Goal: Transaction & Acquisition: Book appointment/travel/reservation

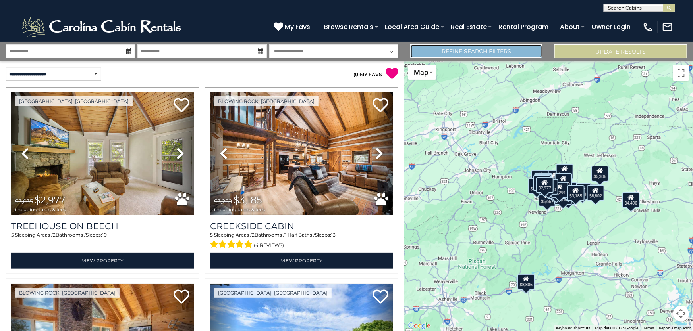
click at [466, 52] on link "Refine Search Filters" at bounding box center [476, 51] width 133 height 14
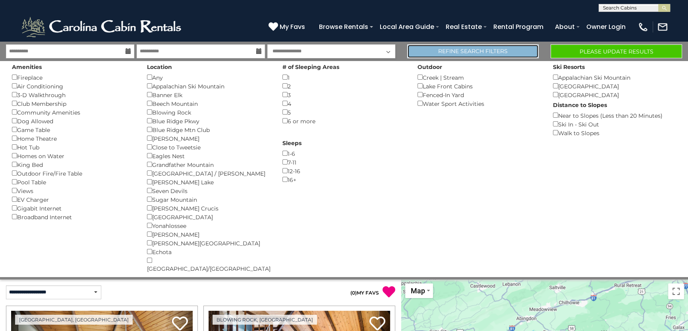
click at [502, 50] on link "Refine Search Filters" at bounding box center [472, 51] width 131 height 14
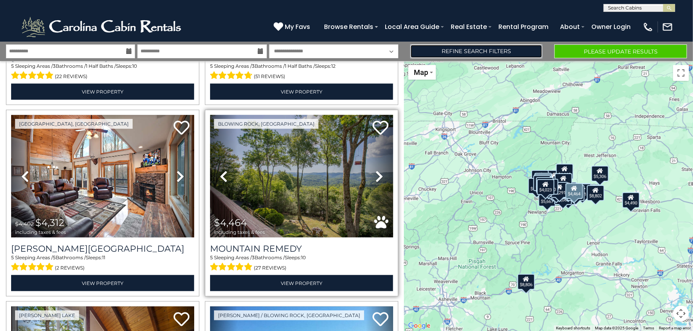
scroll to position [397, 0]
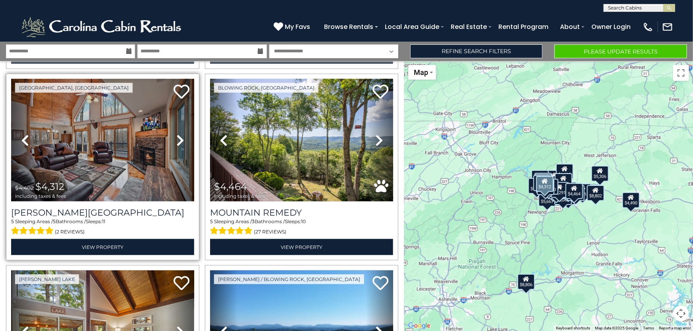
click at [180, 137] on icon at bounding box center [180, 140] width 8 height 13
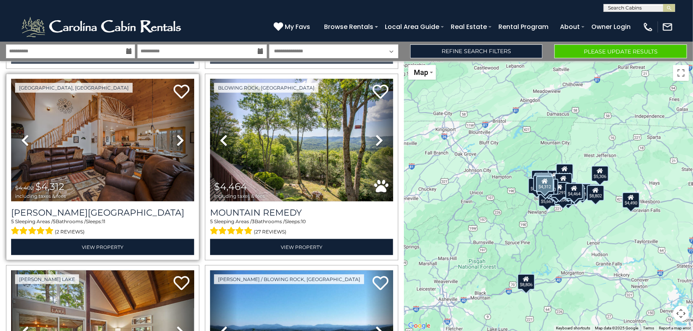
click at [180, 137] on icon at bounding box center [180, 140] width 8 height 13
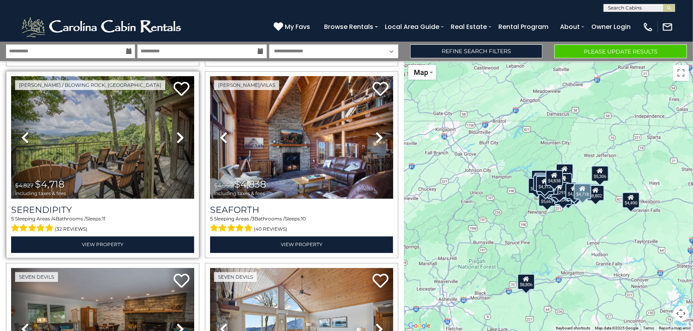
scroll to position [794, 0]
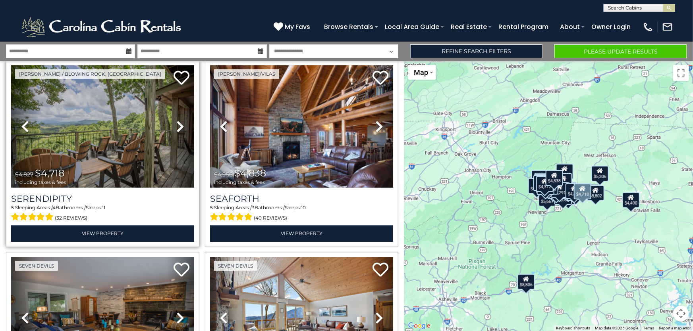
click at [176, 123] on icon at bounding box center [180, 127] width 8 height 13
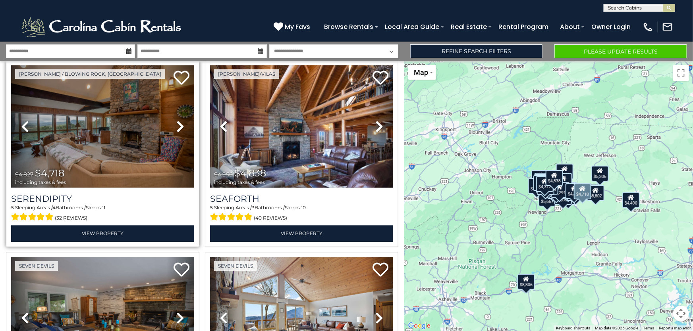
click at [176, 123] on icon at bounding box center [180, 127] width 8 height 13
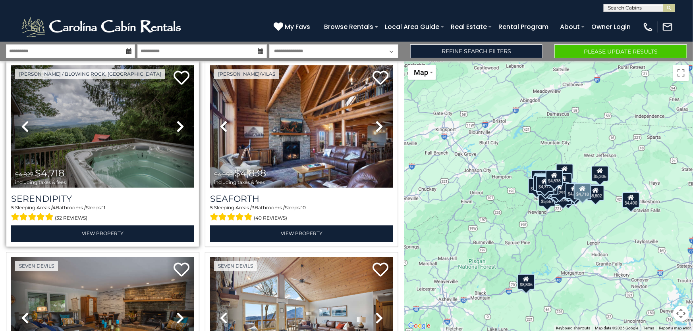
click at [176, 123] on icon at bounding box center [180, 127] width 8 height 13
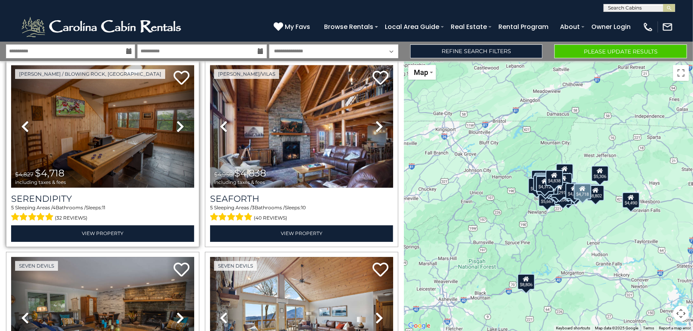
click at [176, 123] on icon at bounding box center [180, 127] width 8 height 13
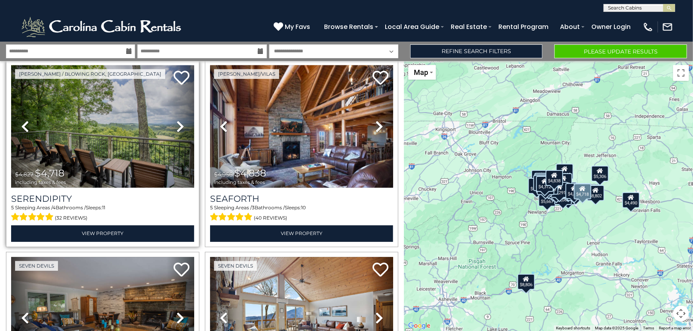
click at [176, 123] on icon at bounding box center [180, 127] width 8 height 13
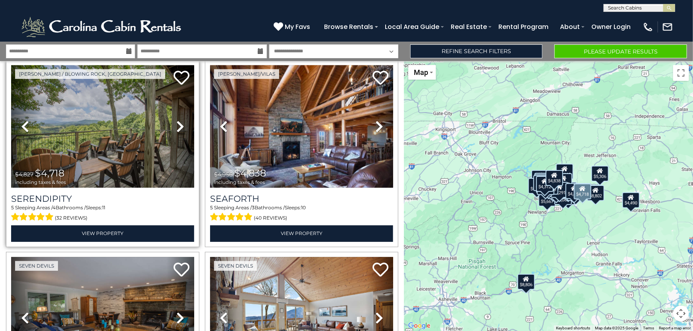
click at [176, 123] on icon at bounding box center [180, 127] width 8 height 13
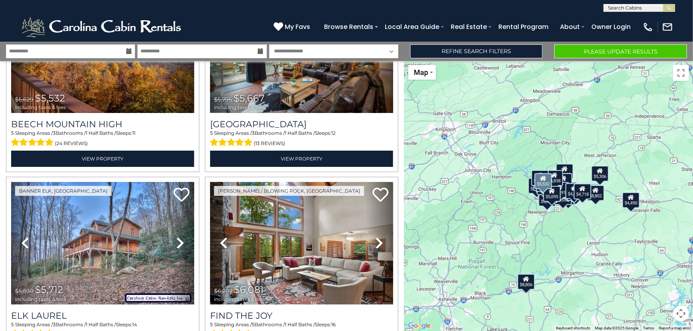
scroll to position [1480, 0]
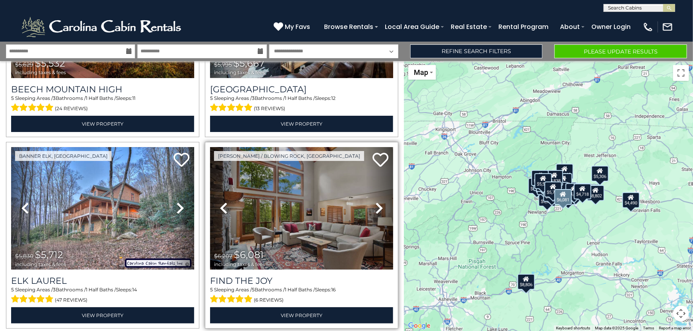
click at [375, 202] on icon at bounding box center [379, 208] width 8 height 13
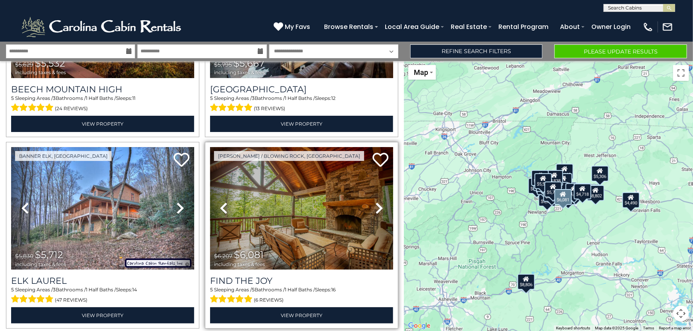
scroll to position [1516, 0]
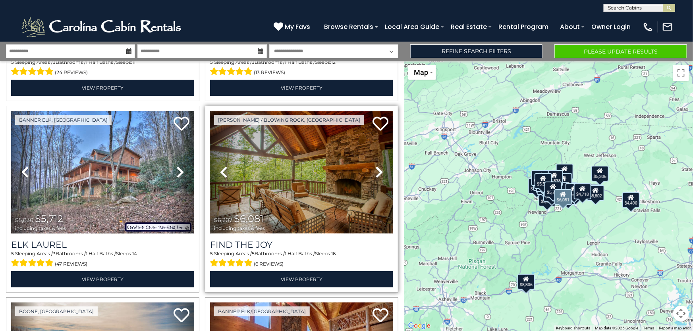
click at [308, 177] on img at bounding box center [301, 172] width 183 height 123
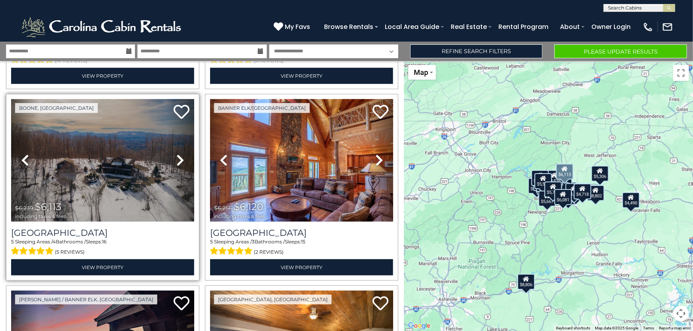
scroll to position [1732, 0]
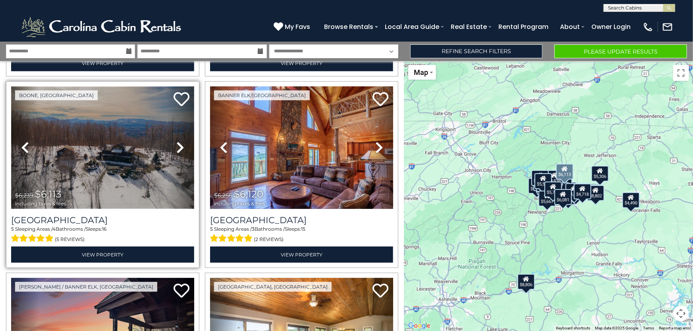
click at [136, 148] on img at bounding box center [102, 148] width 183 height 123
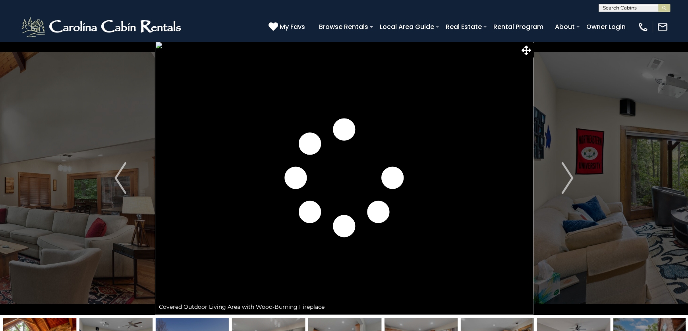
click at [570, 178] on img "Next" at bounding box center [567, 178] width 12 height 32
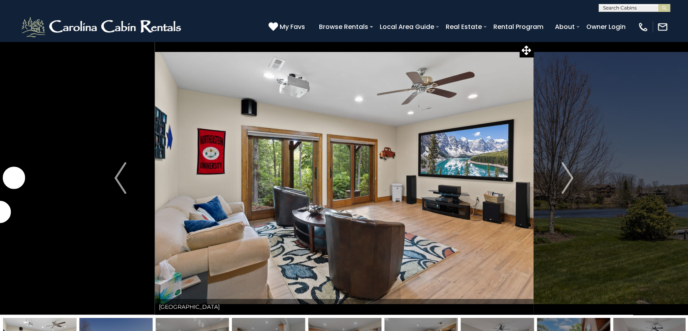
click at [570, 178] on img "Next" at bounding box center [567, 178] width 12 height 32
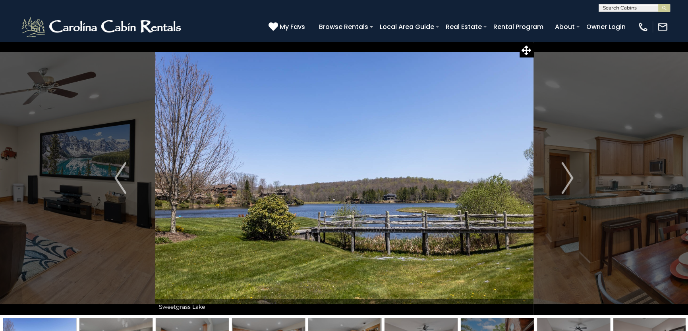
click at [570, 178] on img "Next" at bounding box center [567, 178] width 12 height 32
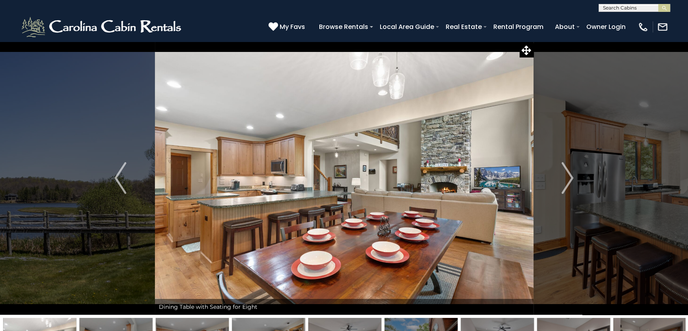
click at [570, 178] on img "Next" at bounding box center [567, 178] width 12 height 32
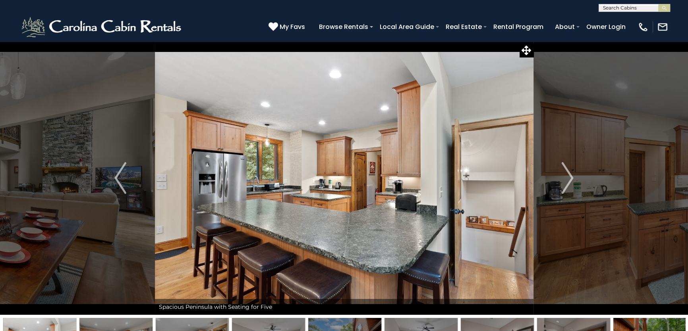
click at [570, 178] on img "Next" at bounding box center [567, 178] width 12 height 32
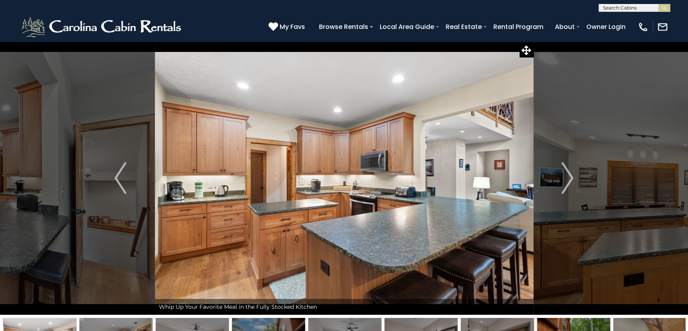
click at [570, 178] on img "Next" at bounding box center [567, 178] width 12 height 32
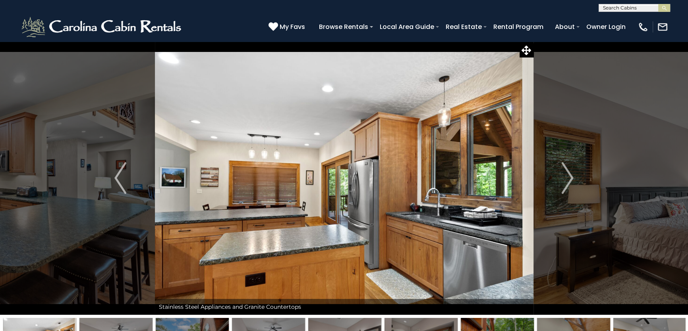
click at [570, 178] on img "Next" at bounding box center [567, 178] width 12 height 32
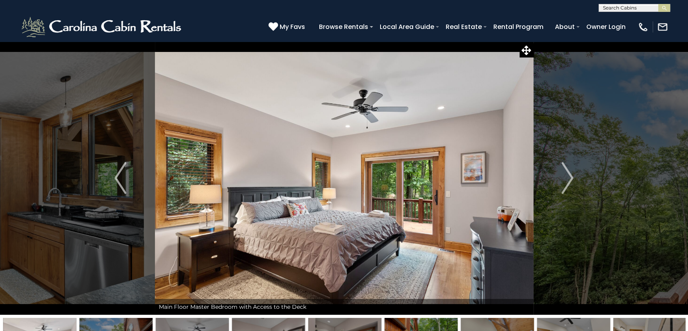
click at [570, 178] on img "Next" at bounding box center [567, 178] width 12 height 32
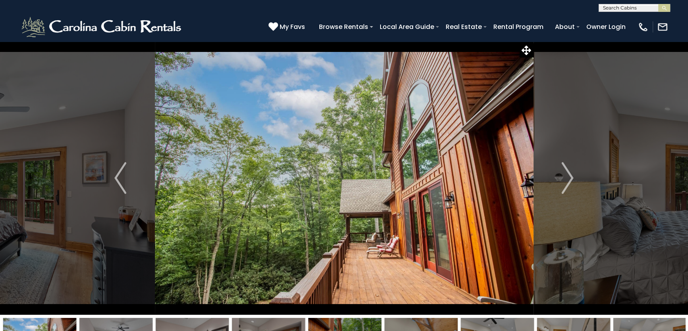
click at [570, 178] on img "Next" at bounding box center [567, 178] width 12 height 32
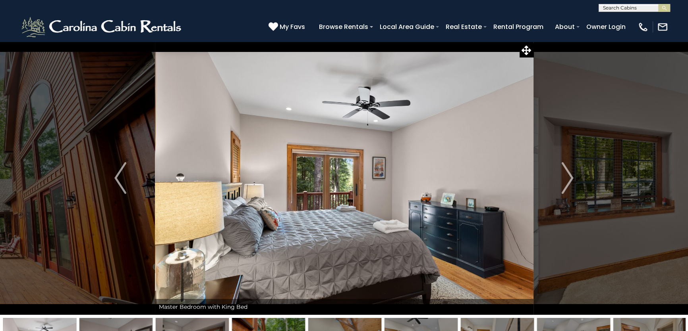
click at [570, 178] on img "Next" at bounding box center [567, 178] width 12 height 32
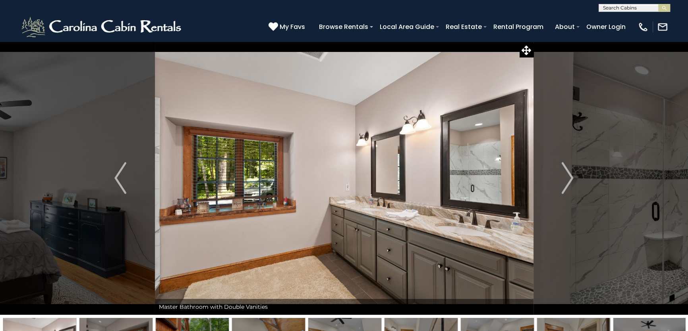
click at [570, 178] on img "Next" at bounding box center [567, 178] width 12 height 32
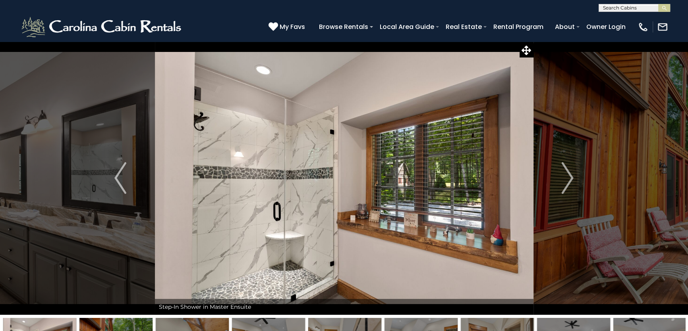
click at [570, 178] on img "Next" at bounding box center [567, 178] width 12 height 32
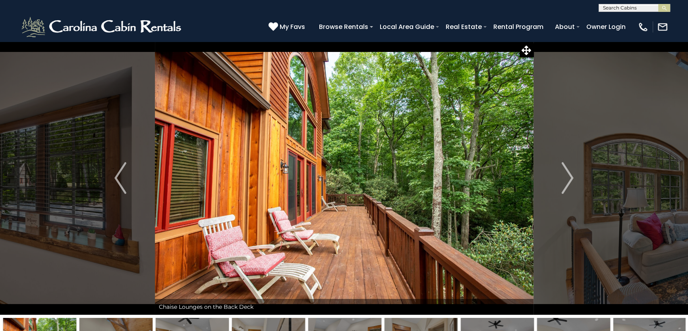
click at [570, 178] on img "Next" at bounding box center [567, 178] width 12 height 32
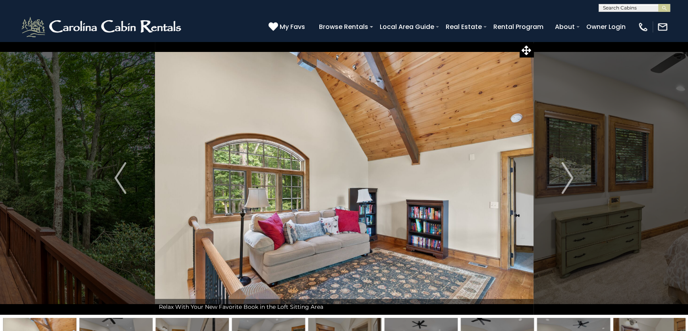
click at [570, 178] on img "Next" at bounding box center [567, 178] width 12 height 32
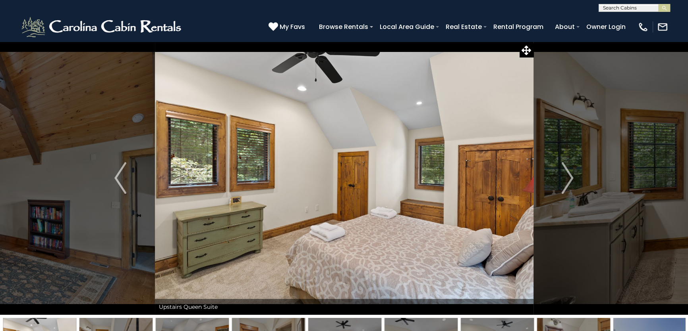
click at [570, 178] on img "Next" at bounding box center [567, 178] width 12 height 32
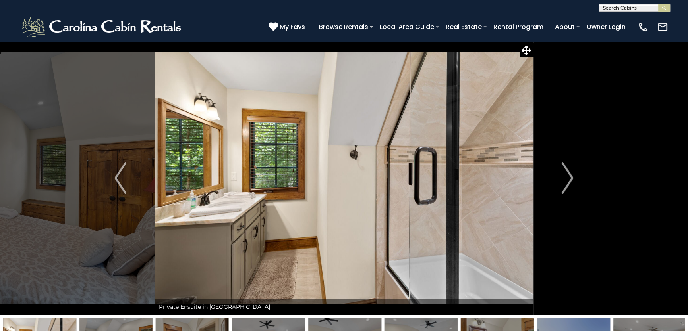
click at [570, 178] on img "Next" at bounding box center [567, 178] width 12 height 32
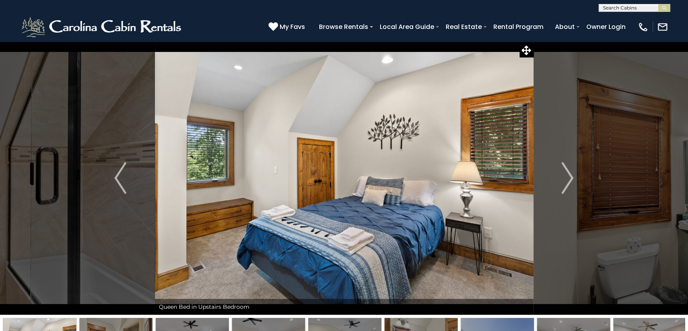
click at [570, 178] on img "Next" at bounding box center [567, 178] width 12 height 32
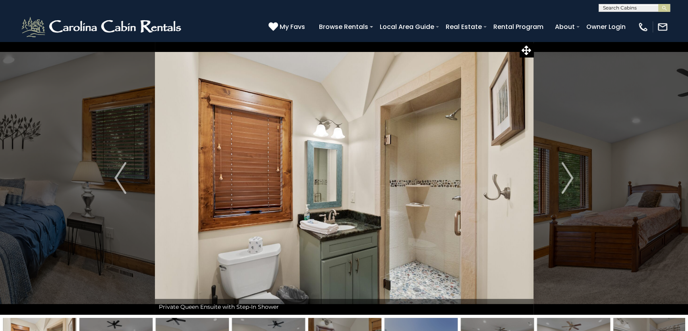
click at [570, 178] on img "Next" at bounding box center [567, 178] width 12 height 32
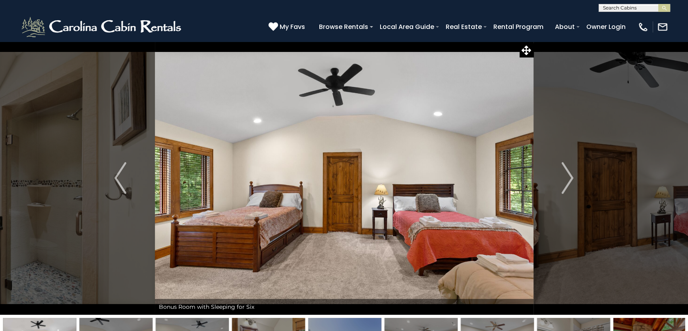
click at [570, 178] on img "Next" at bounding box center [567, 178] width 12 height 32
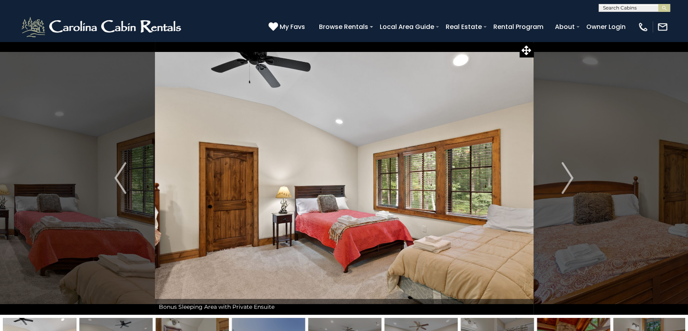
click at [570, 178] on img "Next" at bounding box center [567, 178] width 12 height 32
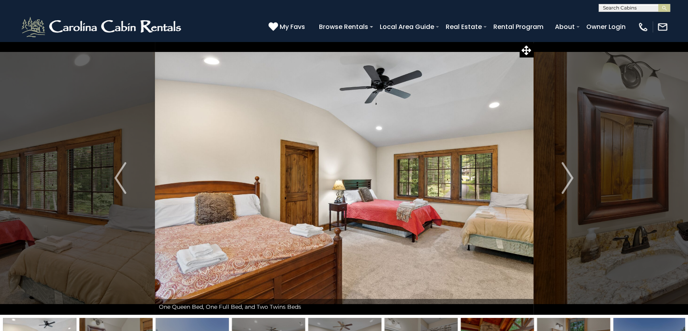
click at [570, 178] on img "Next" at bounding box center [567, 178] width 12 height 32
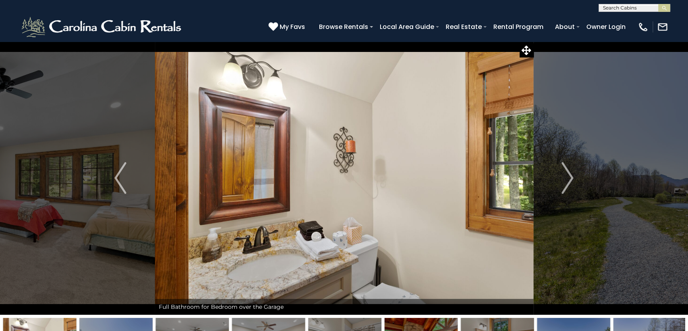
click at [570, 178] on img "Next" at bounding box center [567, 178] width 12 height 32
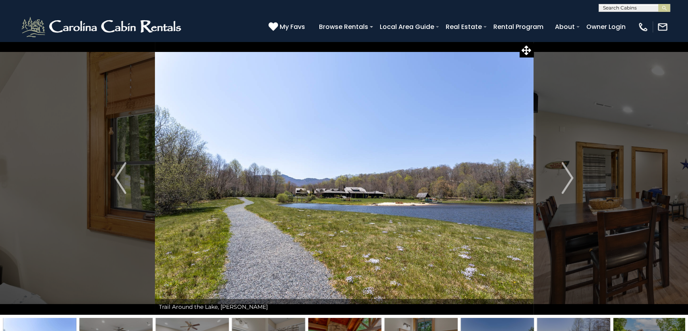
click at [570, 178] on img "Next" at bounding box center [567, 178] width 12 height 32
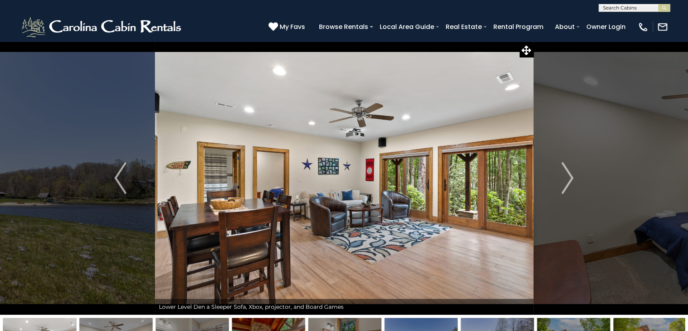
click at [570, 178] on img "Next" at bounding box center [567, 178] width 12 height 32
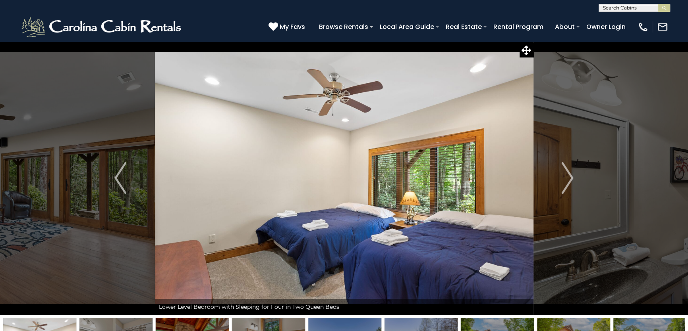
click at [570, 178] on img "Next" at bounding box center [567, 178] width 12 height 32
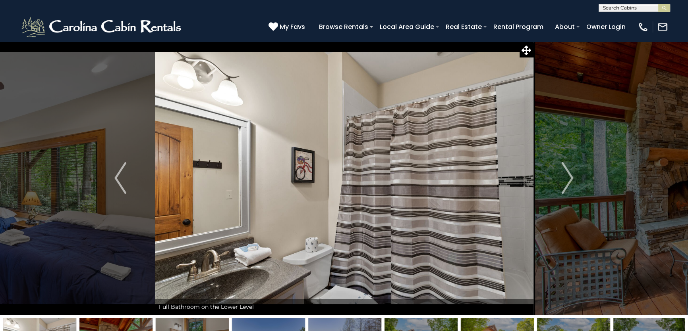
click at [570, 178] on img "Next" at bounding box center [567, 178] width 12 height 32
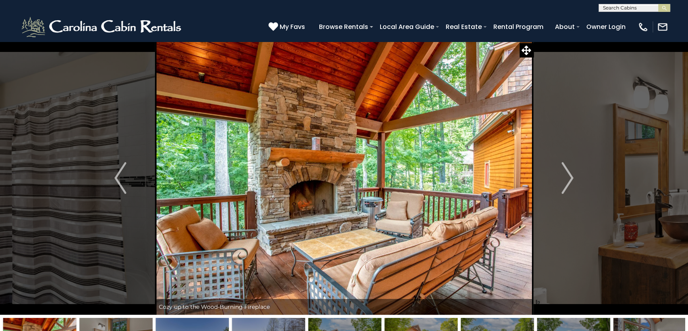
click at [570, 178] on img "Next" at bounding box center [567, 178] width 12 height 32
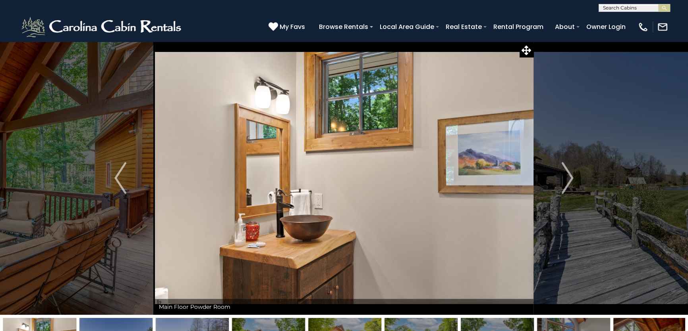
click at [570, 178] on img "Next" at bounding box center [567, 178] width 12 height 32
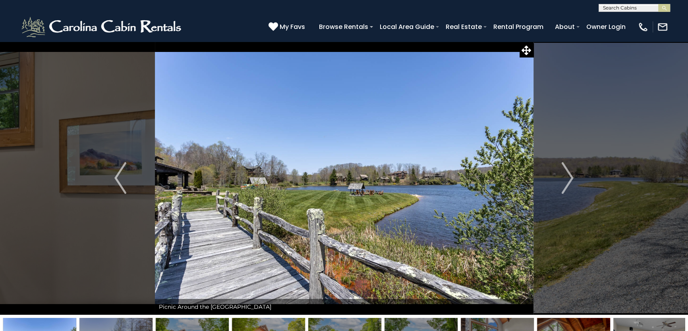
click at [570, 178] on img "Next" at bounding box center [567, 178] width 12 height 32
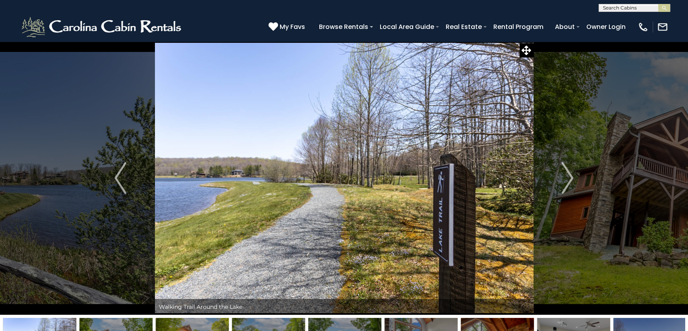
click at [570, 178] on img "Next" at bounding box center [567, 178] width 12 height 32
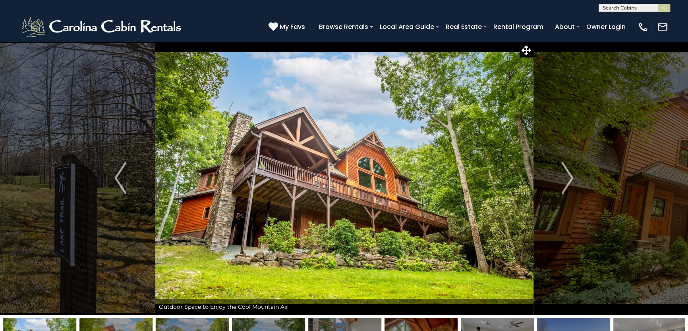
click at [570, 178] on img "Next" at bounding box center [567, 178] width 12 height 32
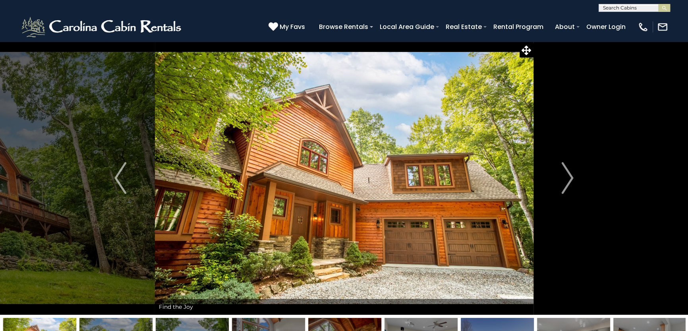
click at [570, 178] on img "Next" at bounding box center [567, 178] width 12 height 32
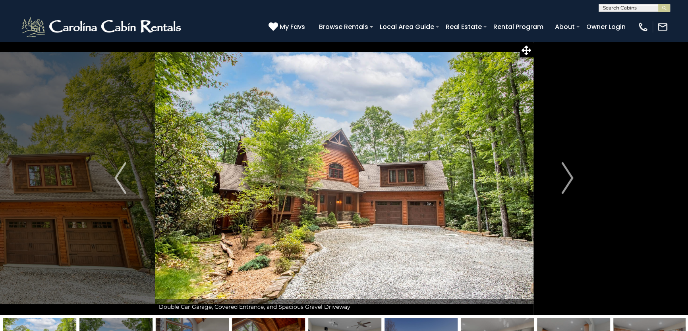
click at [570, 178] on img "Next" at bounding box center [567, 178] width 12 height 32
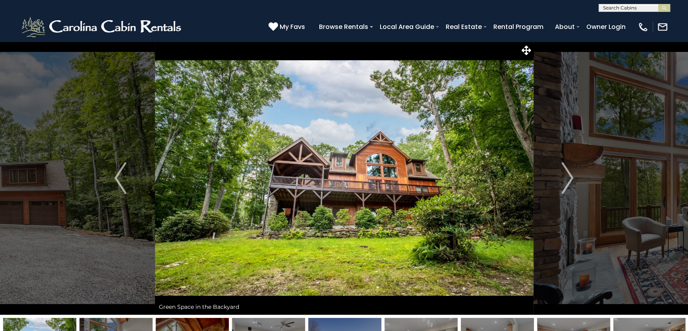
click at [570, 178] on img "Next" at bounding box center [567, 178] width 12 height 32
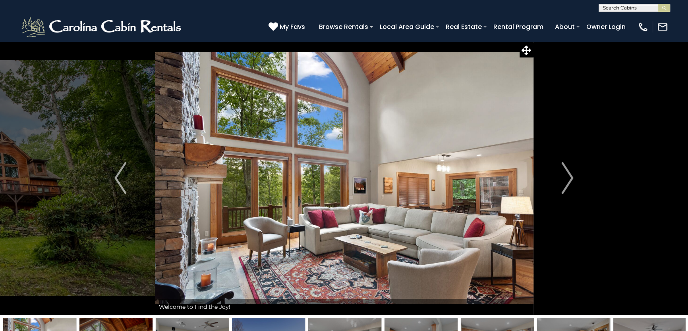
click at [570, 178] on img "Next" at bounding box center [567, 178] width 12 height 32
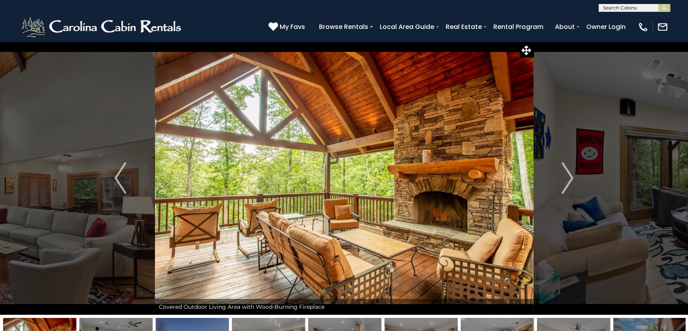
click at [570, 178] on img "Next" at bounding box center [567, 178] width 12 height 32
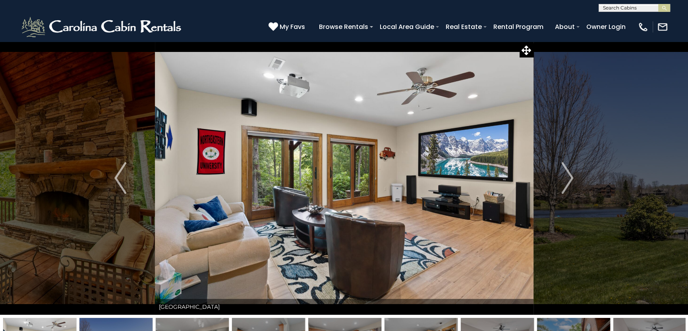
click at [570, 178] on img "Next" at bounding box center [567, 178] width 12 height 32
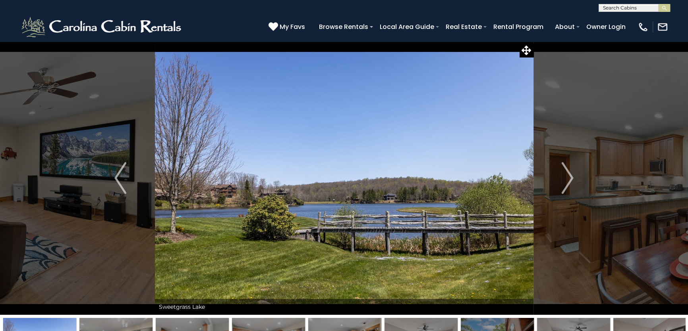
click at [570, 178] on img "Next" at bounding box center [567, 178] width 12 height 32
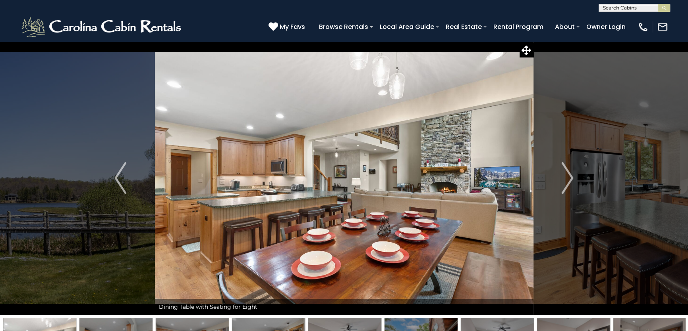
click at [570, 178] on img "Next" at bounding box center [567, 178] width 12 height 32
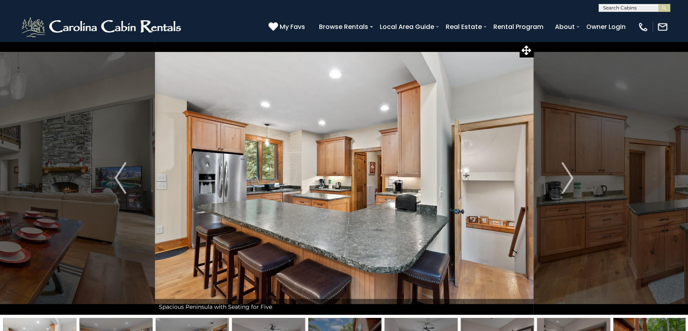
click at [570, 178] on img "Next" at bounding box center [567, 178] width 12 height 32
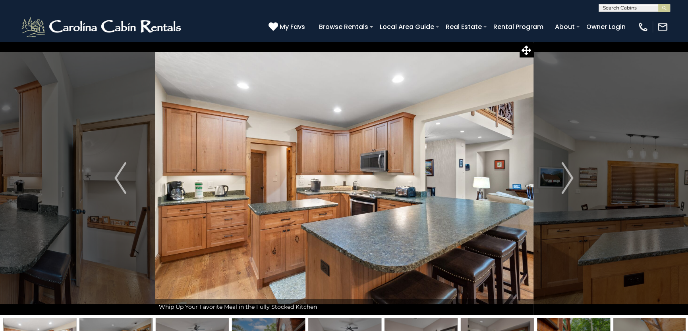
click at [570, 178] on img "Next" at bounding box center [567, 178] width 12 height 32
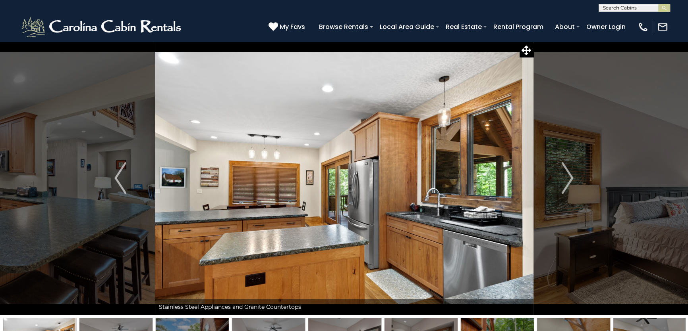
click at [570, 178] on img "Next" at bounding box center [567, 178] width 12 height 32
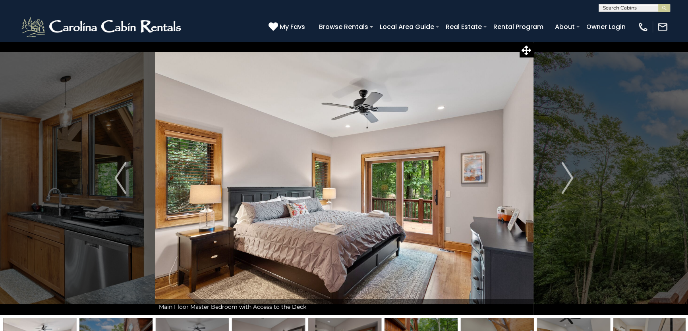
click at [570, 178] on img "Next" at bounding box center [567, 178] width 12 height 32
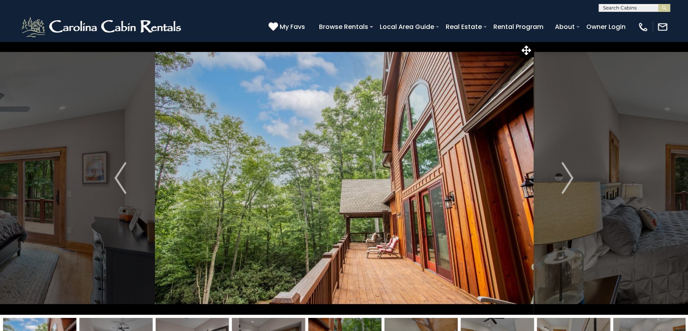
click at [570, 178] on img "Next" at bounding box center [567, 178] width 12 height 32
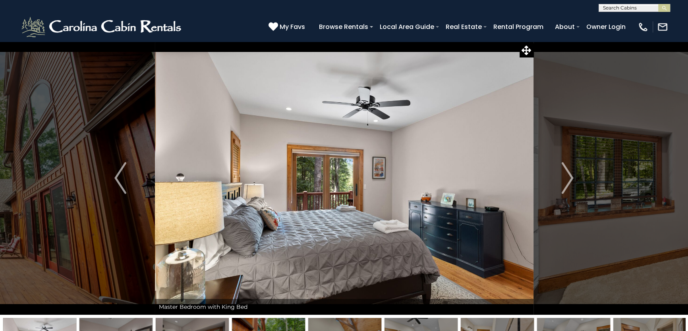
click at [570, 178] on img "Next" at bounding box center [567, 178] width 12 height 32
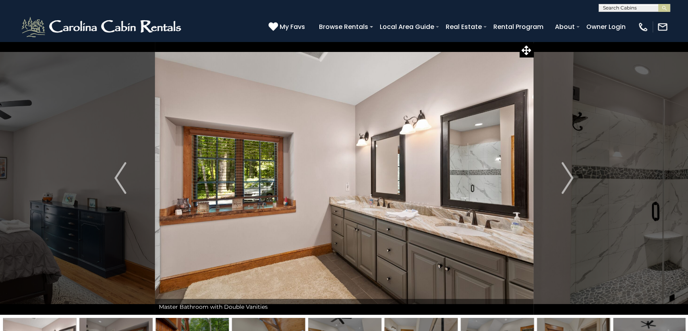
click at [570, 178] on img "Next" at bounding box center [567, 178] width 12 height 32
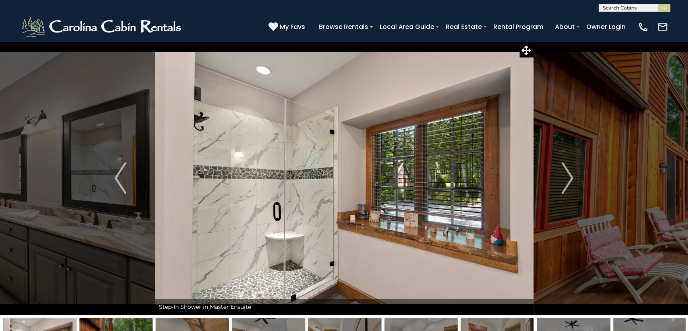
click at [570, 178] on img "Next" at bounding box center [567, 178] width 12 height 32
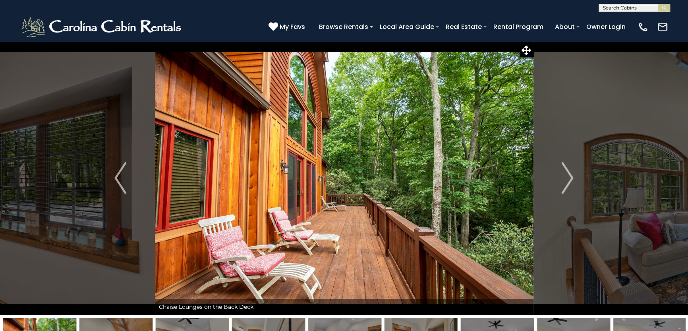
click at [570, 178] on img "Next" at bounding box center [567, 178] width 12 height 32
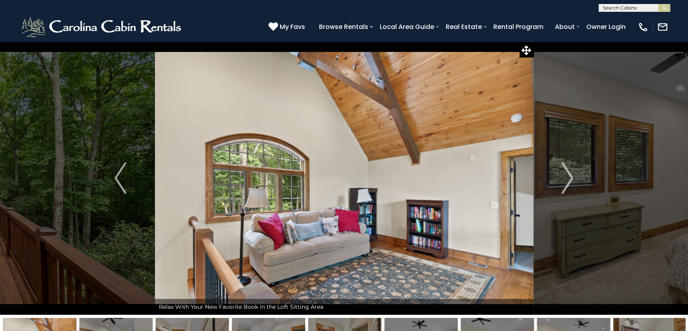
click at [570, 178] on img "Next" at bounding box center [567, 178] width 12 height 32
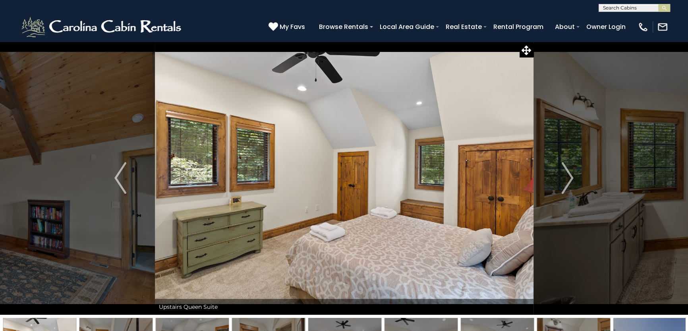
click at [570, 178] on img "Next" at bounding box center [567, 178] width 12 height 32
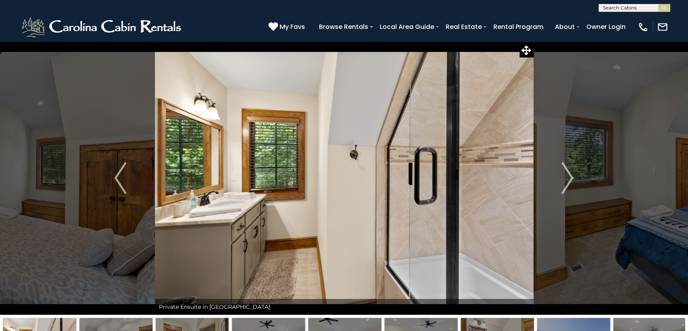
click at [570, 178] on img "Next" at bounding box center [567, 178] width 12 height 32
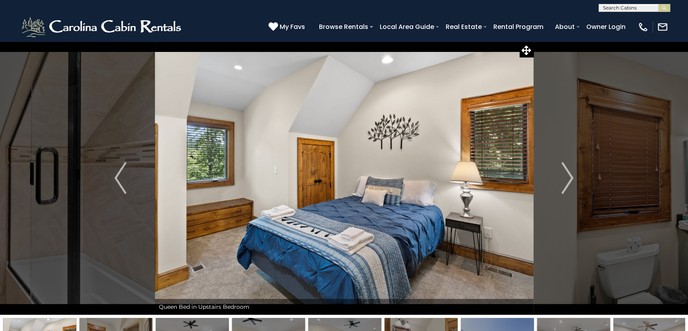
click at [570, 178] on img "Next" at bounding box center [567, 178] width 12 height 32
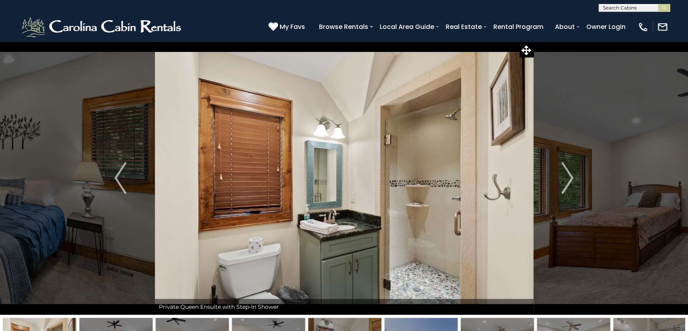
click at [570, 178] on img "Next" at bounding box center [567, 178] width 12 height 32
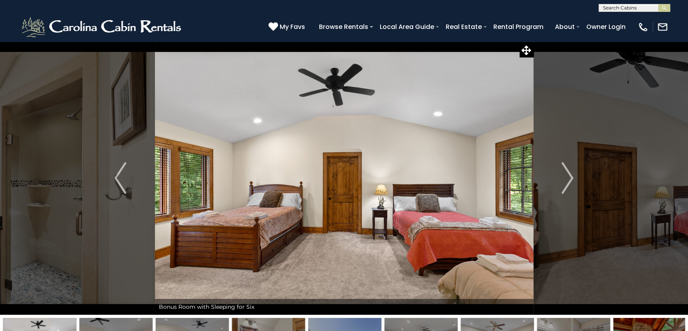
click at [570, 178] on img "Next" at bounding box center [567, 178] width 12 height 32
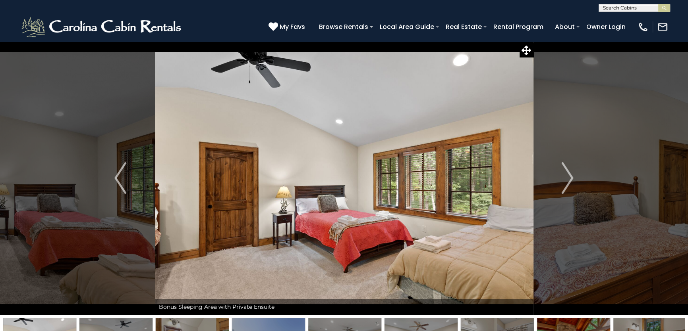
click at [570, 178] on img "Next" at bounding box center [567, 178] width 12 height 32
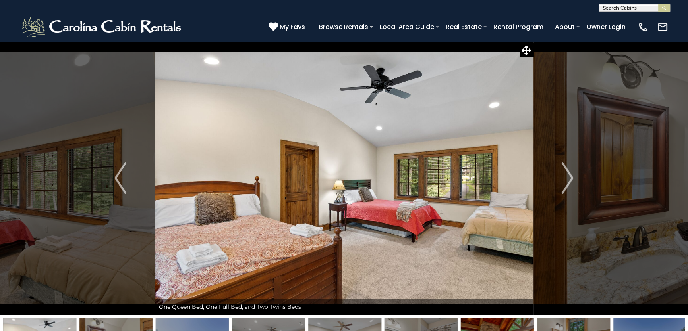
click at [570, 178] on img "Next" at bounding box center [567, 178] width 12 height 32
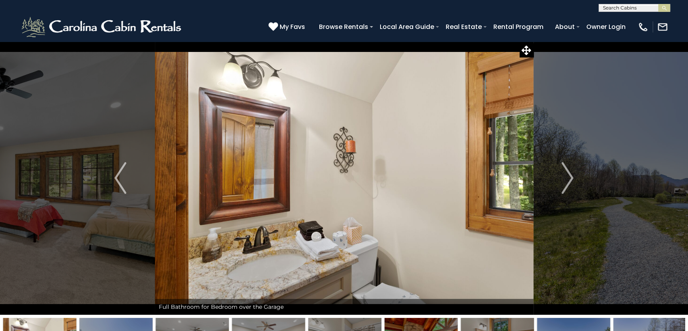
click at [570, 178] on img "Next" at bounding box center [567, 178] width 12 height 32
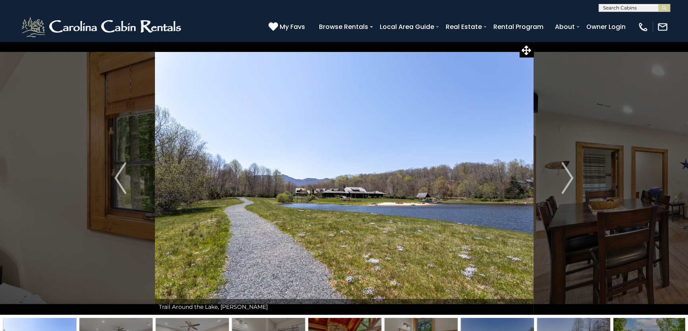
click at [570, 178] on img "Next" at bounding box center [567, 178] width 12 height 32
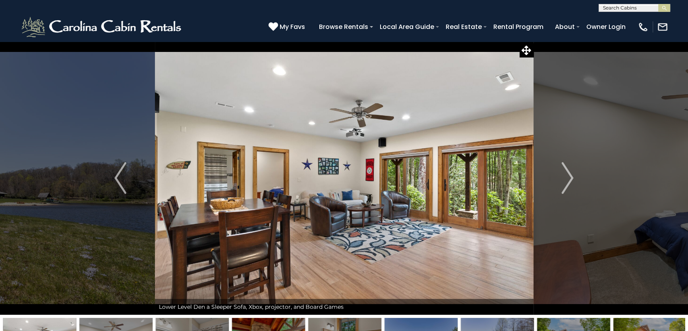
click at [570, 178] on img "Next" at bounding box center [567, 178] width 12 height 32
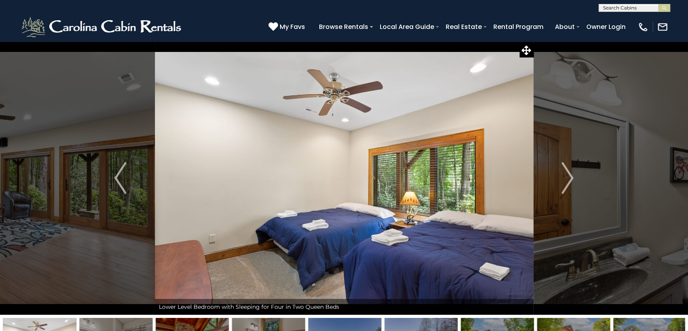
click at [570, 178] on img "Next" at bounding box center [567, 178] width 12 height 32
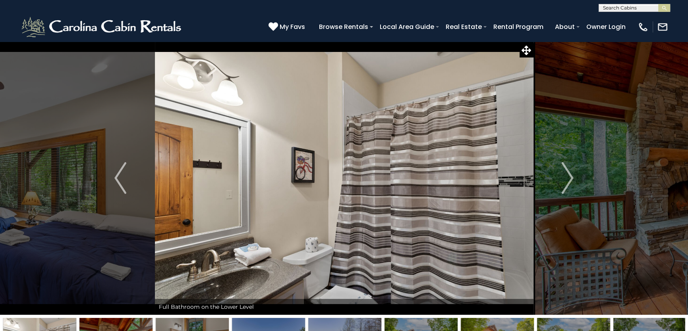
click at [570, 178] on img "Next" at bounding box center [567, 178] width 12 height 32
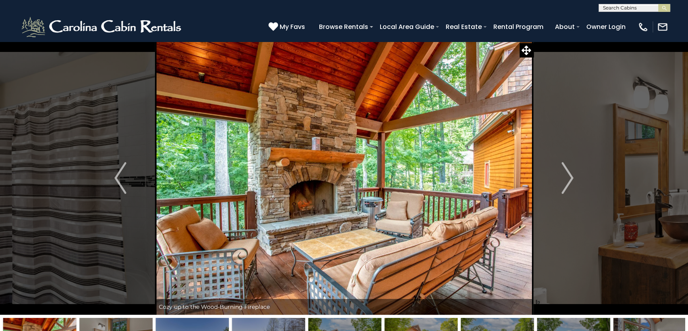
click at [570, 178] on img "Next" at bounding box center [567, 178] width 12 height 32
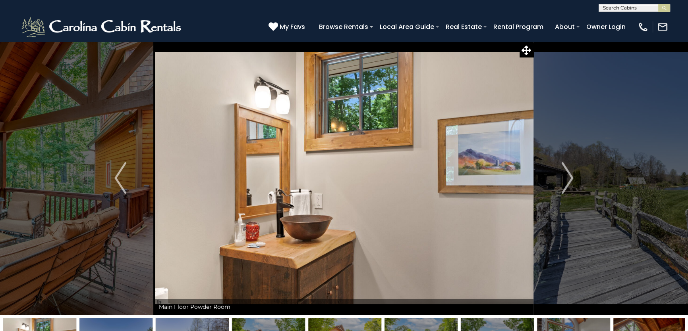
click at [570, 178] on img "Next" at bounding box center [567, 178] width 12 height 32
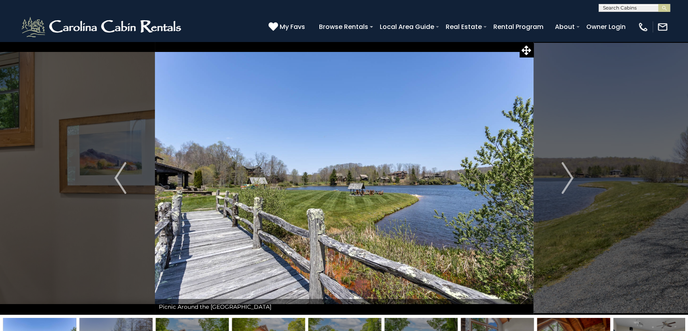
click at [570, 178] on img "Next" at bounding box center [567, 178] width 12 height 32
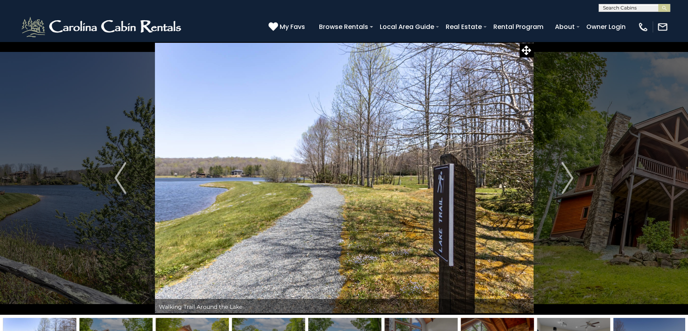
click at [570, 178] on img "Next" at bounding box center [567, 178] width 12 height 32
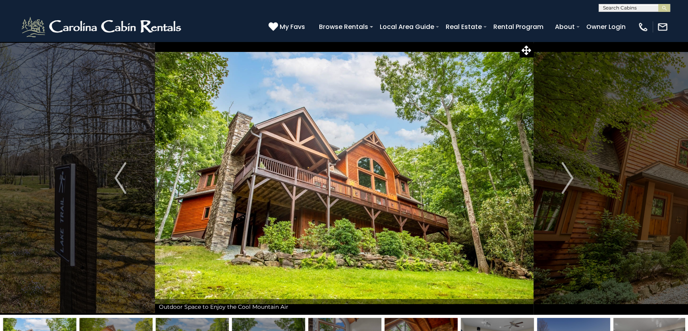
click at [570, 178] on img "Next" at bounding box center [567, 178] width 12 height 32
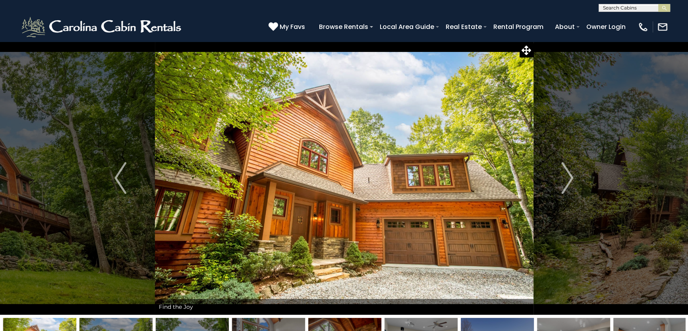
click at [570, 178] on img "Next" at bounding box center [567, 178] width 12 height 32
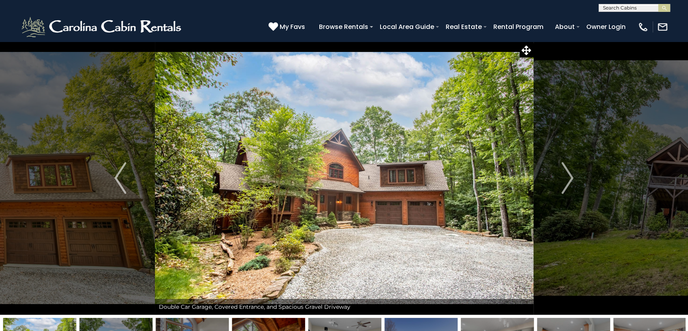
click at [570, 178] on img "Next" at bounding box center [567, 178] width 12 height 32
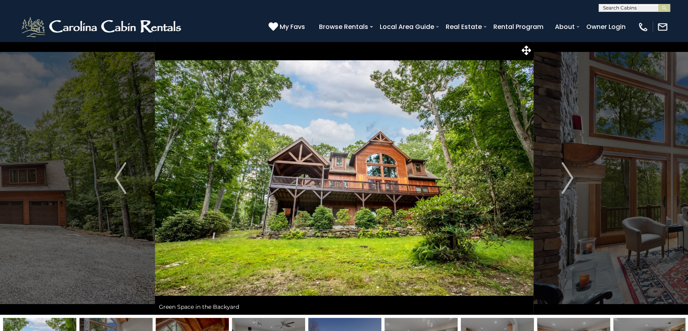
click at [570, 178] on img "Next" at bounding box center [567, 178] width 12 height 32
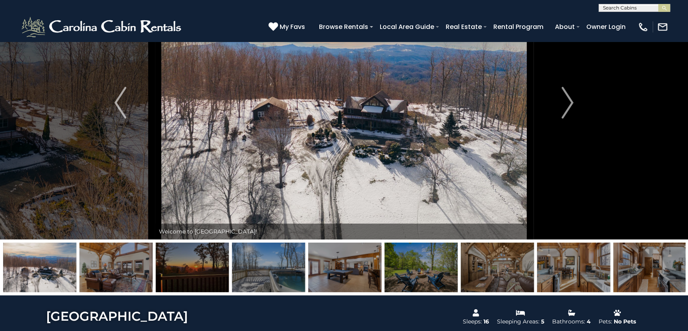
scroll to position [36, 0]
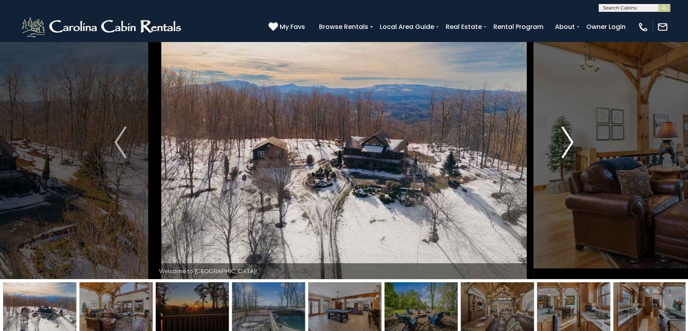
click at [570, 143] on img "Next" at bounding box center [567, 143] width 12 height 32
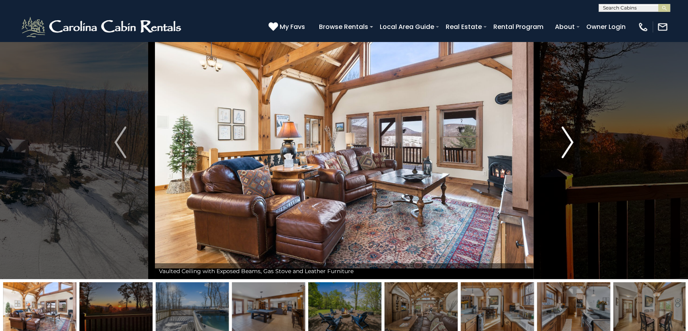
click at [570, 143] on img "Next" at bounding box center [567, 143] width 12 height 32
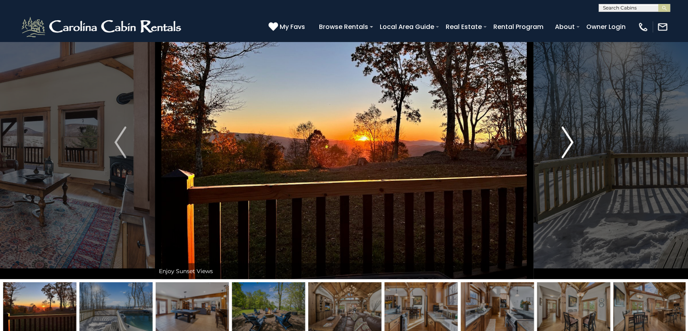
click at [570, 143] on img "Next" at bounding box center [567, 143] width 12 height 32
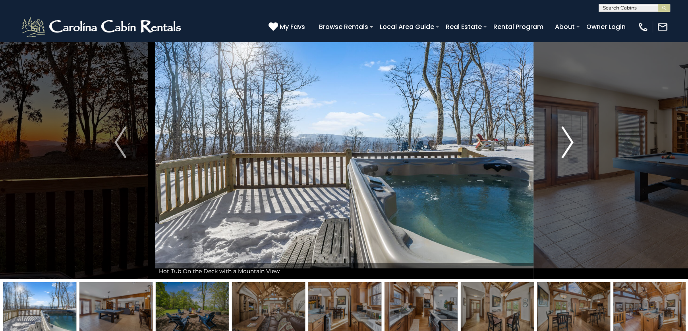
click at [570, 143] on img "Next" at bounding box center [567, 143] width 12 height 32
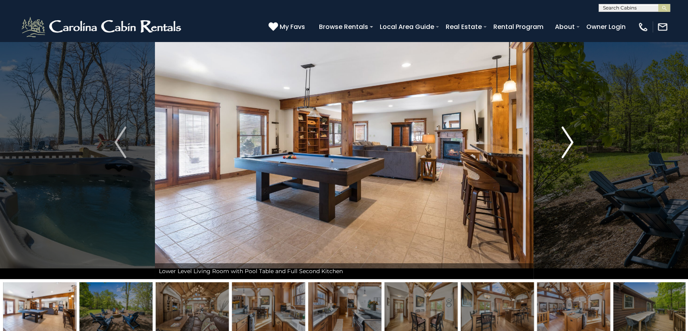
click at [570, 143] on img "Next" at bounding box center [567, 143] width 12 height 32
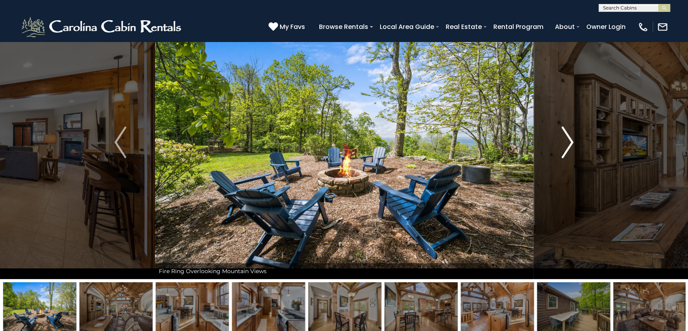
click at [570, 143] on img "Next" at bounding box center [567, 143] width 12 height 32
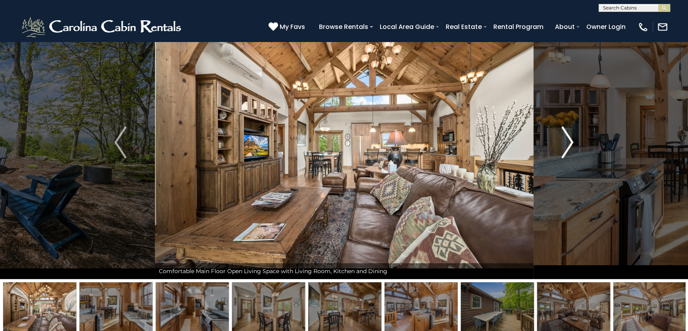
click at [570, 143] on img "Next" at bounding box center [567, 143] width 12 height 32
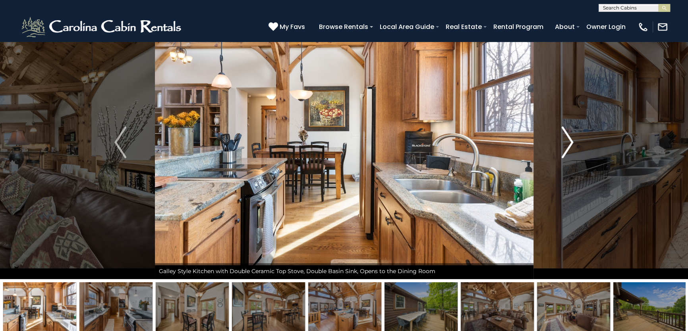
click at [570, 143] on img "Next" at bounding box center [567, 143] width 12 height 32
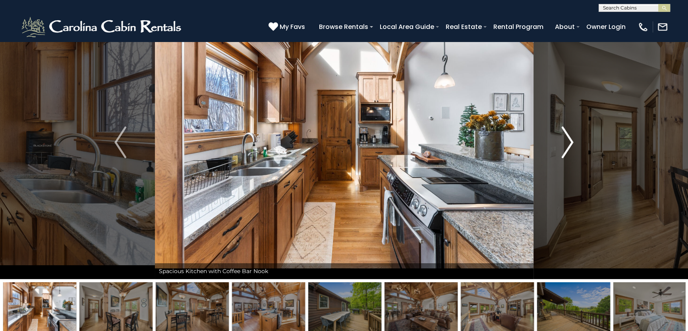
click at [570, 143] on img "Next" at bounding box center [567, 143] width 12 height 32
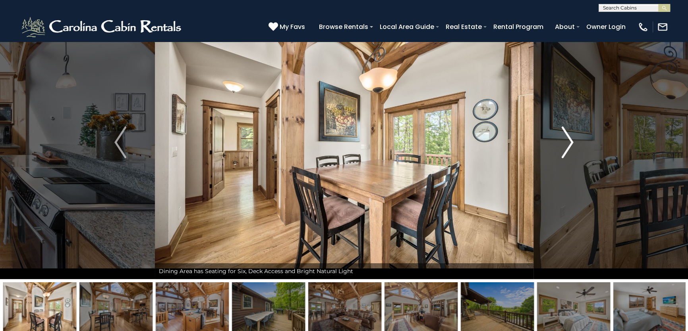
click at [570, 143] on img "Next" at bounding box center [567, 143] width 12 height 32
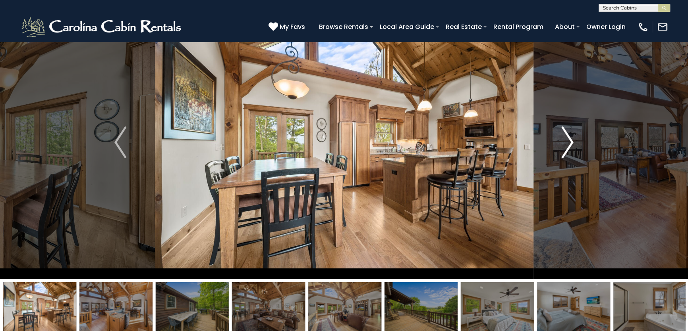
click at [570, 143] on img "Next" at bounding box center [567, 143] width 12 height 32
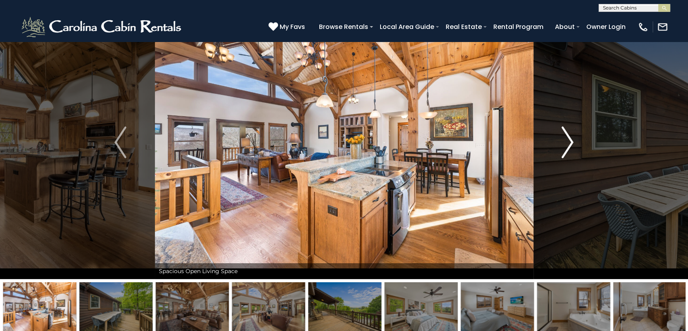
click at [570, 143] on img "Next" at bounding box center [567, 143] width 12 height 32
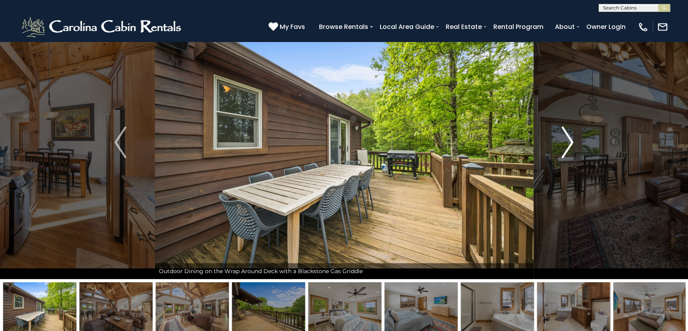
click at [570, 143] on img "Next" at bounding box center [567, 143] width 12 height 32
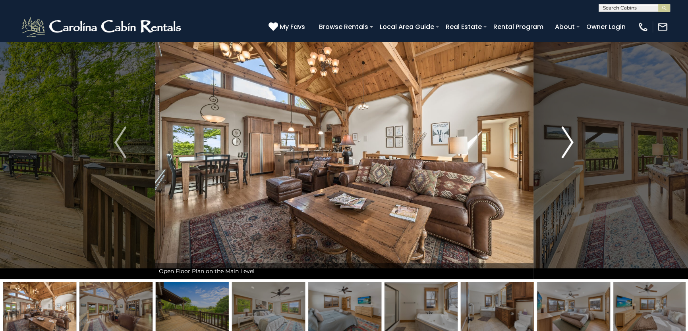
click at [570, 143] on img "Next" at bounding box center [567, 143] width 12 height 32
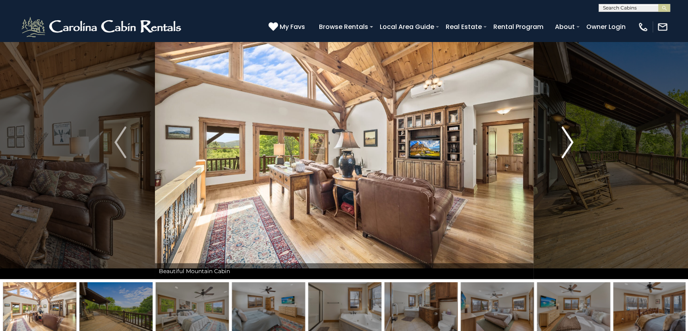
click at [570, 143] on img "Next" at bounding box center [567, 143] width 12 height 32
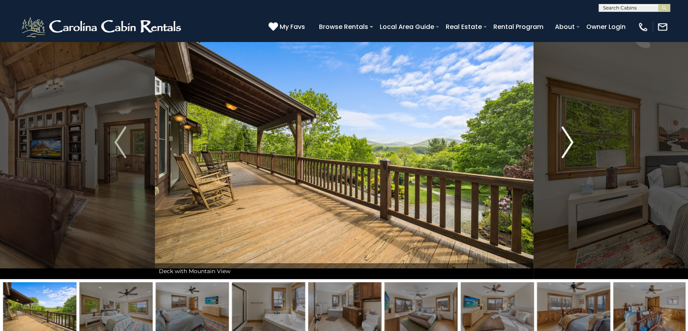
click at [570, 143] on img "Next" at bounding box center [567, 143] width 12 height 32
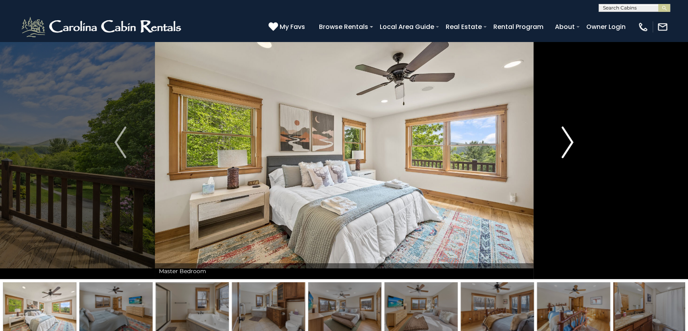
click at [570, 143] on img "Next" at bounding box center [567, 143] width 12 height 32
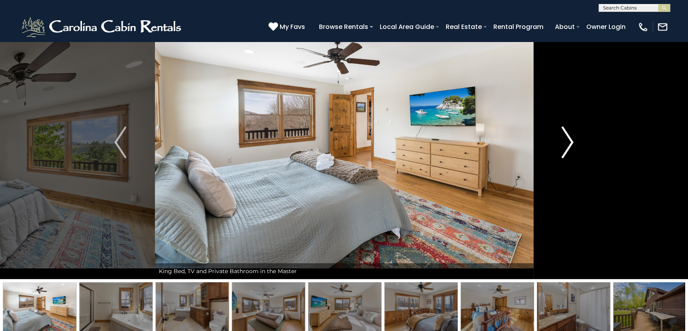
click at [570, 143] on img "Next" at bounding box center [567, 143] width 12 height 32
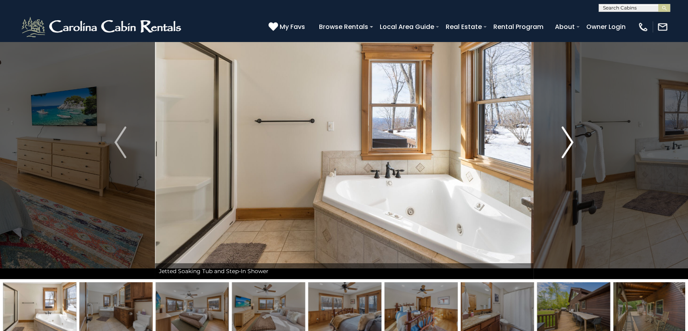
click at [570, 143] on img "Next" at bounding box center [567, 143] width 12 height 32
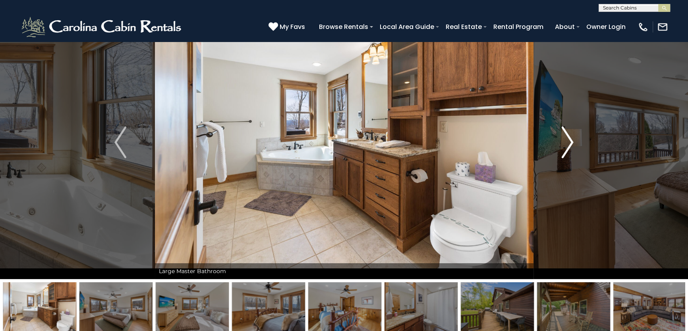
click at [570, 143] on img "Next" at bounding box center [567, 143] width 12 height 32
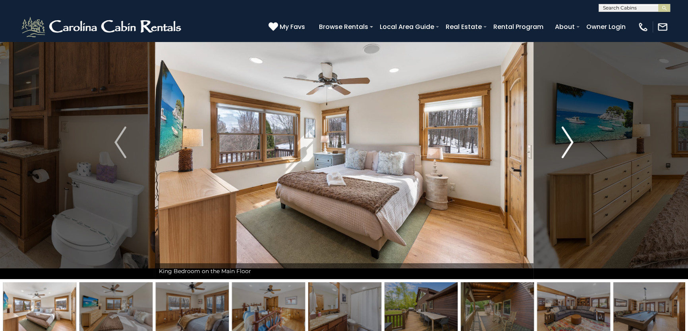
click at [570, 143] on img "Next" at bounding box center [567, 143] width 12 height 32
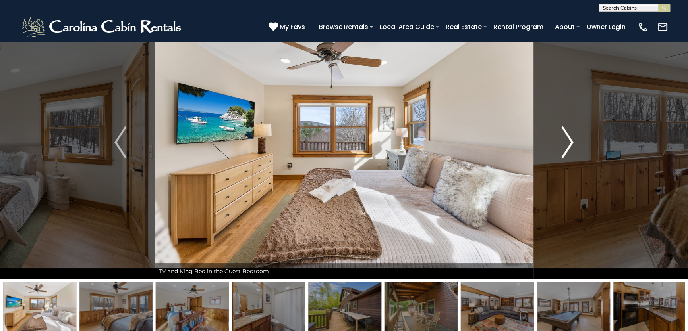
click at [570, 143] on img "Next" at bounding box center [567, 143] width 12 height 32
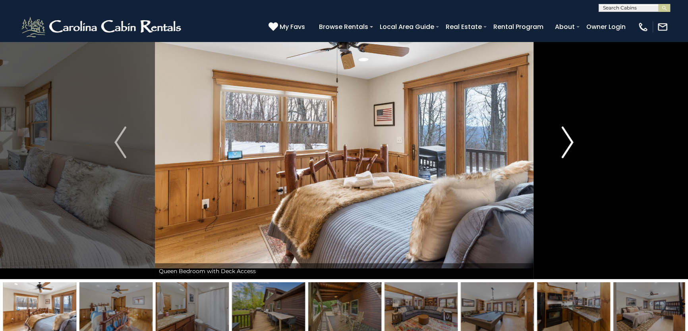
click at [570, 143] on img "Next" at bounding box center [567, 143] width 12 height 32
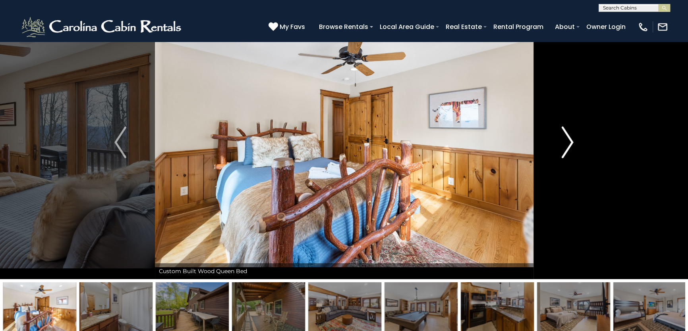
click at [570, 143] on img "Next" at bounding box center [567, 143] width 12 height 32
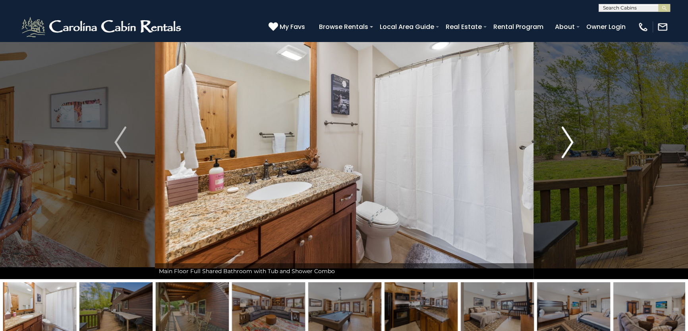
click at [570, 143] on img "Next" at bounding box center [567, 143] width 12 height 32
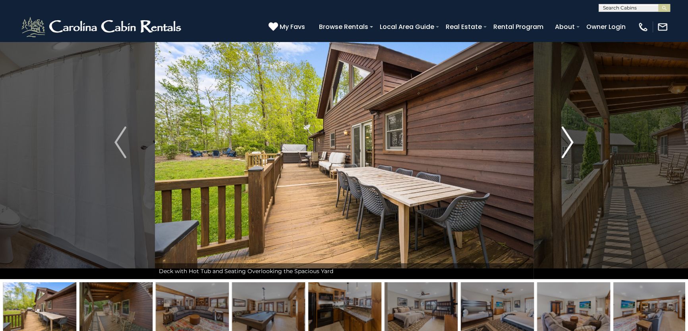
click at [570, 143] on img "Next" at bounding box center [567, 143] width 12 height 32
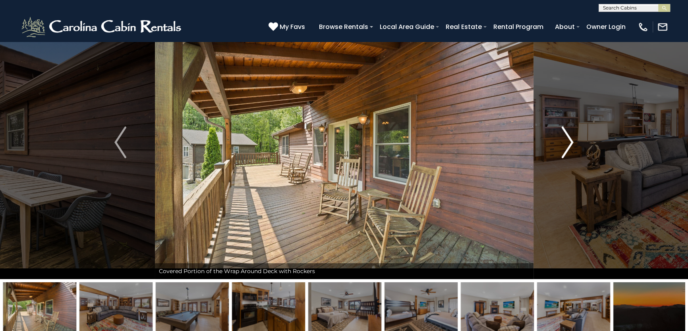
click at [570, 143] on img "Next" at bounding box center [567, 143] width 12 height 32
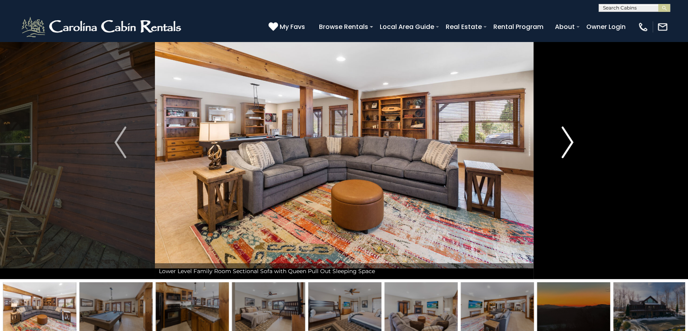
click at [570, 143] on img "Next" at bounding box center [567, 143] width 12 height 32
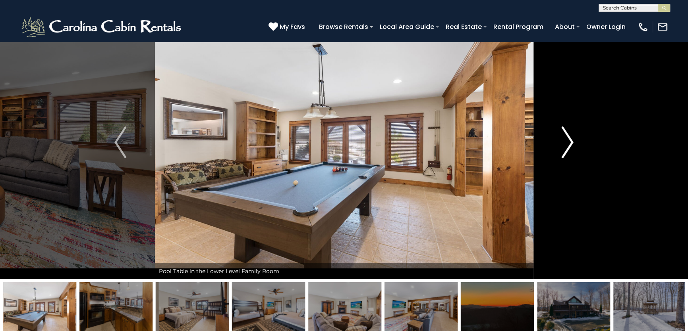
click at [570, 143] on img "Next" at bounding box center [567, 143] width 12 height 32
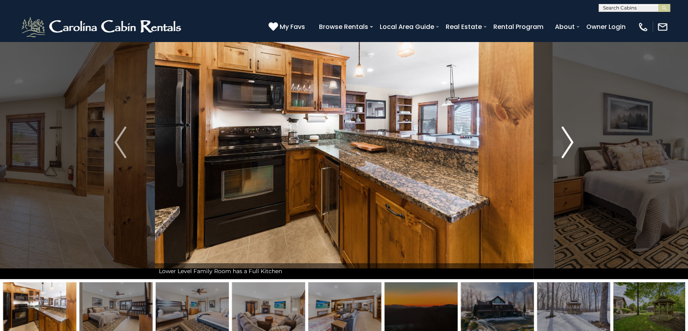
click at [570, 143] on img "Next" at bounding box center [567, 143] width 12 height 32
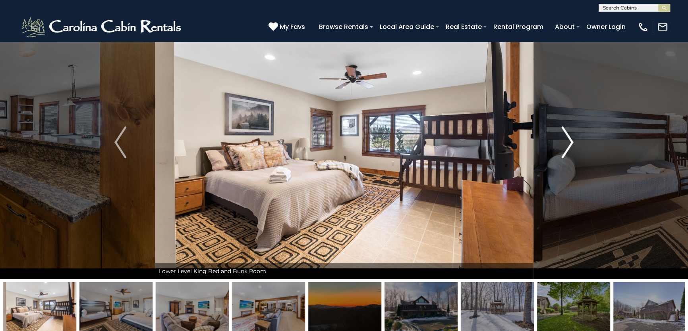
click at [570, 143] on img "Next" at bounding box center [567, 143] width 12 height 32
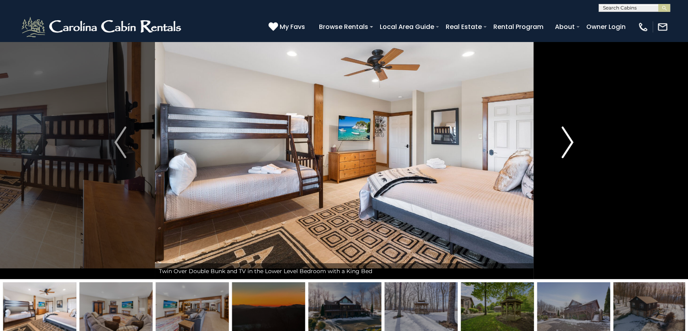
click at [570, 143] on img "Next" at bounding box center [567, 143] width 12 height 32
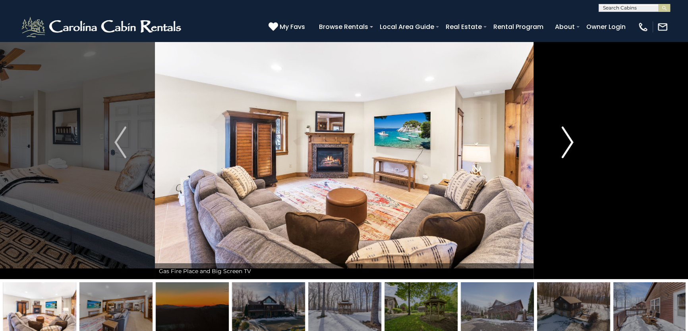
click at [570, 143] on img "Next" at bounding box center [567, 143] width 12 height 32
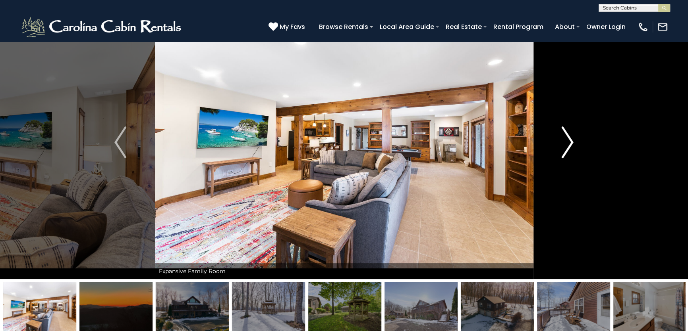
click at [570, 143] on img "Next" at bounding box center [567, 143] width 12 height 32
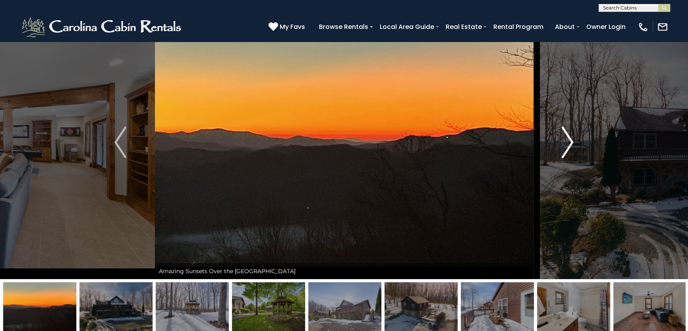
click at [570, 143] on img "Next" at bounding box center [567, 143] width 12 height 32
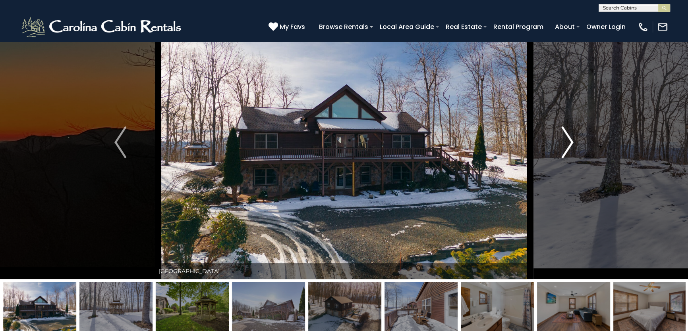
click at [570, 143] on img "Next" at bounding box center [567, 143] width 12 height 32
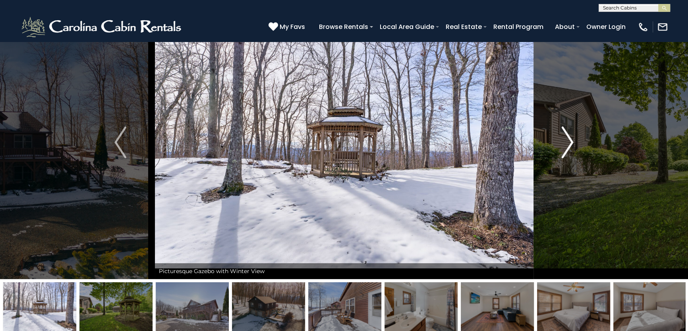
click at [570, 143] on img "Next" at bounding box center [567, 143] width 12 height 32
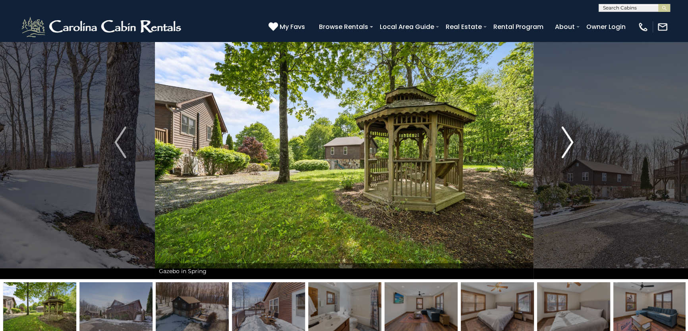
click at [570, 143] on img "Next" at bounding box center [567, 143] width 12 height 32
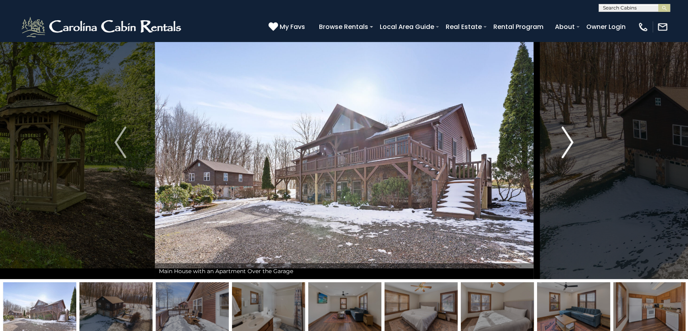
click at [570, 143] on img "Next" at bounding box center [567, 143] width 12 height 32
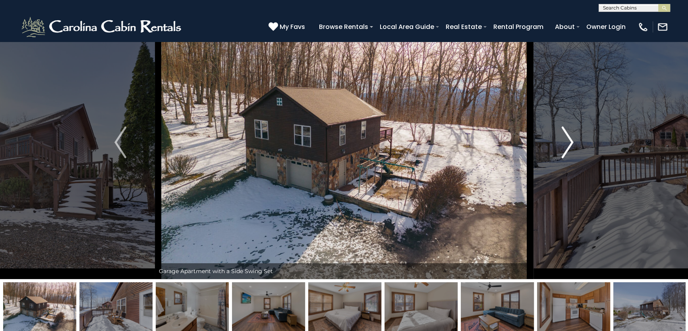
click at [570, 143] on img "Next" at bounding box center [567, 143] width 12 height 32
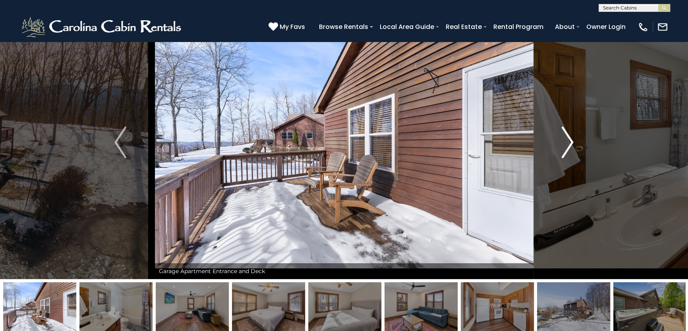
click at [570, 143] on img "Next" at bounding box center [567, 143] width 12 height 32
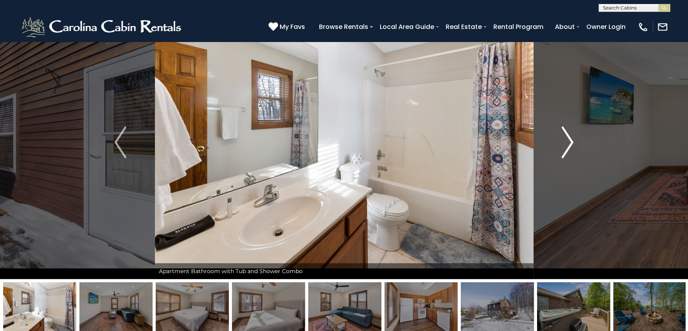
click at [570, 143] on img "Next" at bounding box center [567, 143] width 12 height 32
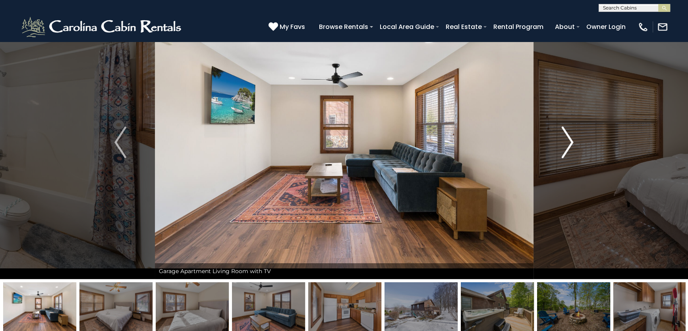
click at [570, 143] on img "Next" at bounding box center [567, 143] width 12 height 32
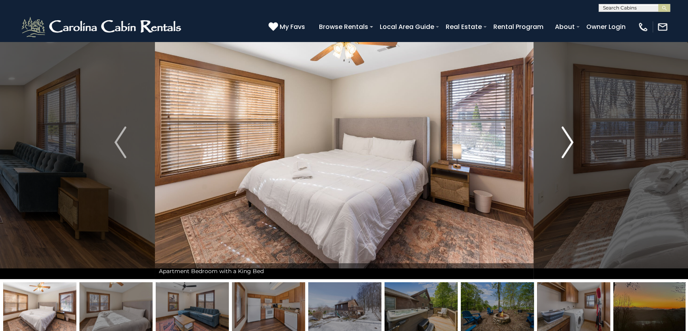
click at [570, 143] on img "Next" at bounding box center [567, 143] width 12 height 32
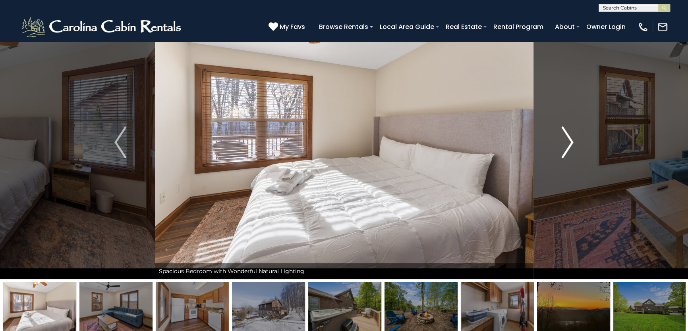
click at [570, 143] on img "Next" at bounding box center [567, 143] width 12 height 32
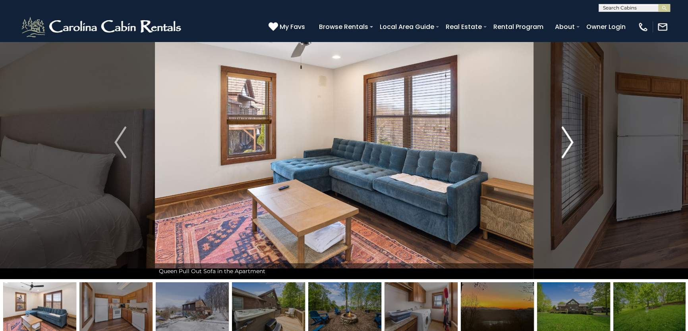
click at [570, 143] on img "Next" at bounding box center [567, 143] width 12 height 32
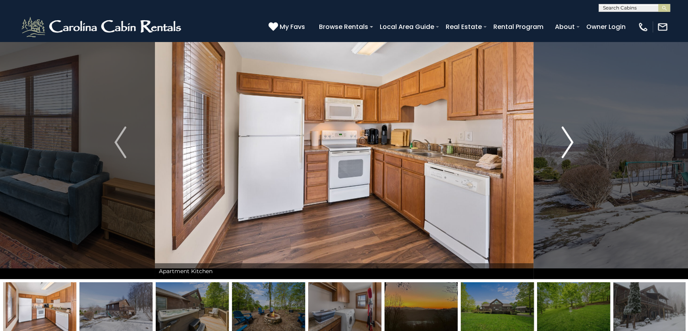
click at [570, 143] on img "Next" at bounding box center [567, 143] width 12 height 32
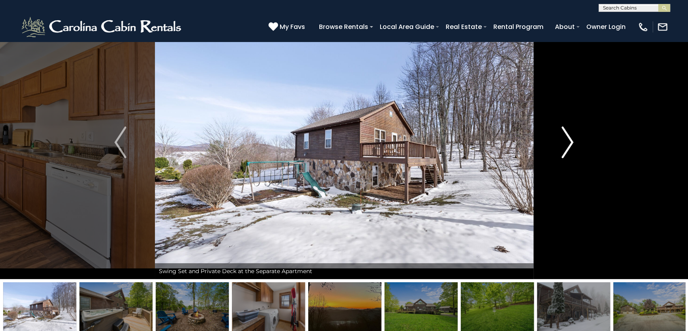
click at [570, 143] on img "Next" at bounding box center [567, 143] width 12 height 32
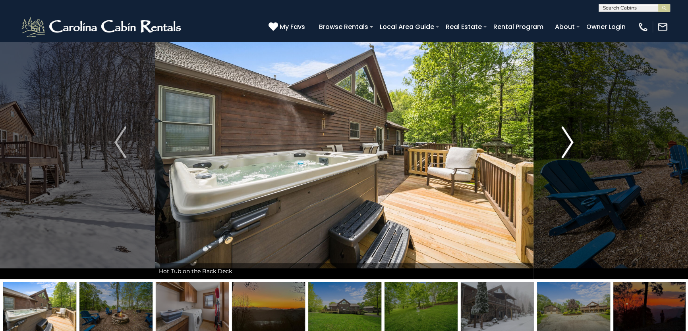
click at [570, 143] on img "Next" at bounding box center [567, 143] width 12 height 32
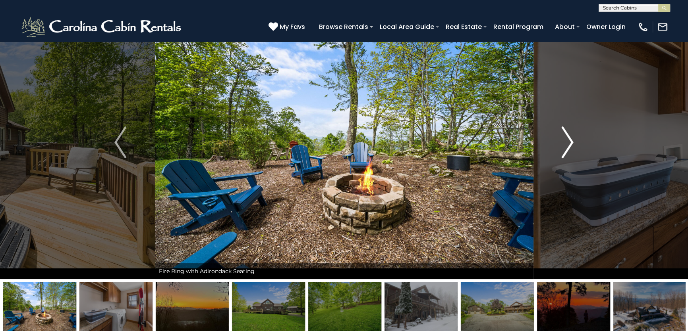
click at [570, 143] on img "Next" at bounding box center [567, 143] width 12 height 32
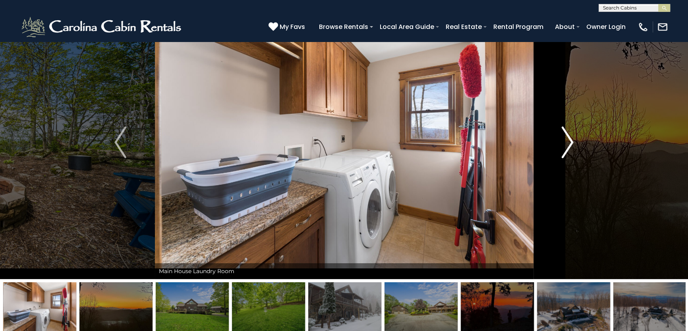
click at [570, 143] on img "Next" at bounding box center [567, 143] width 12 height 32
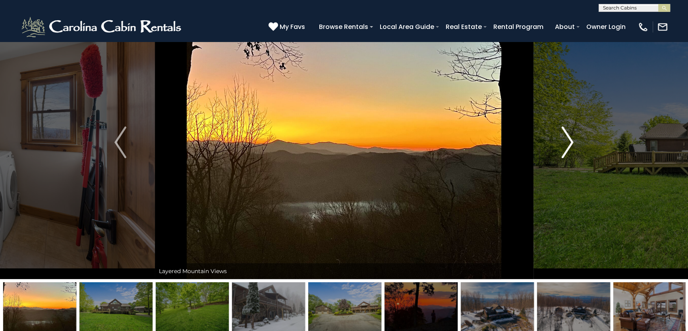
click at [570, 143] on img "Next" at bounding box center [567, 143] width 12 height 32
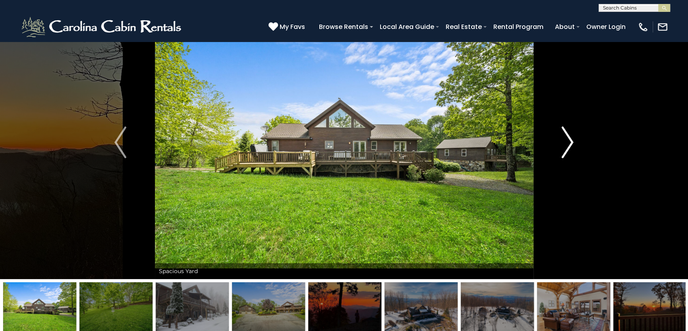
click at [570, 143] on img "Next" at bounding box center [567, 143] width 12 height 32
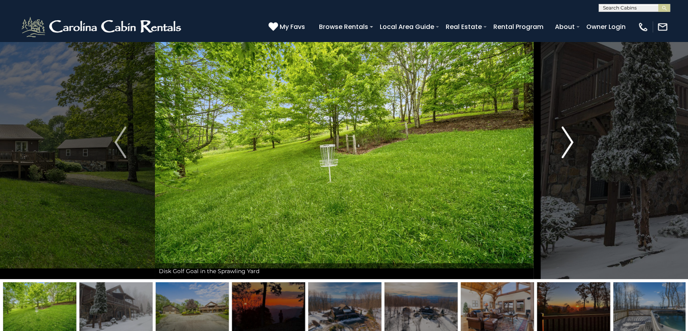
click at [570, 143] on img "Next" at bounding box center [567, 143] width 12 height 32
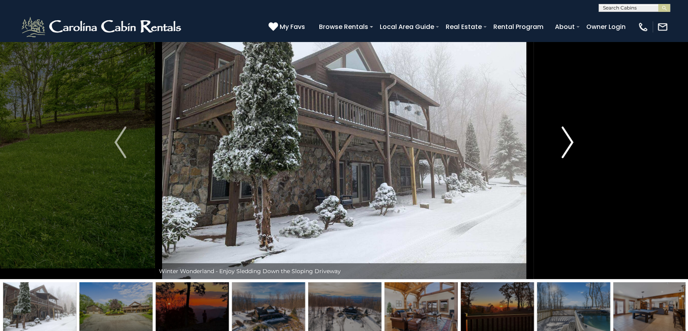
click at [570, 143] on img "Next" at bounding box center [567, 143] width 12 height 32
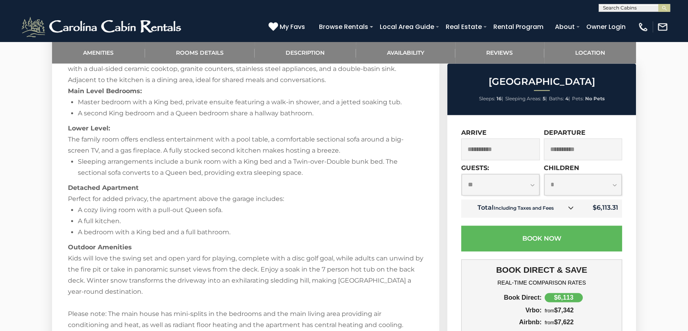
scroll to position [866, 0]
